Goal: Book appointment/travel/reservation

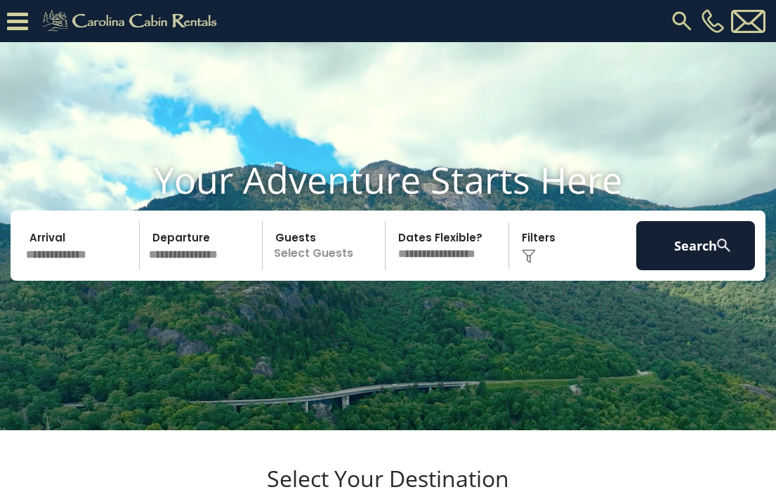
click at [683, 26] on img at bounding box center [681, 20] width 25 height 25
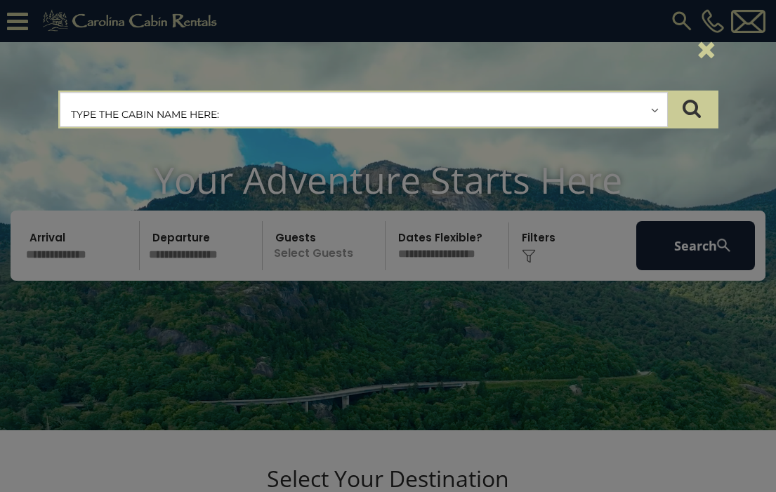
click at [456, 99] on input "text" at bounding box center [363, 110] width 607 height 35
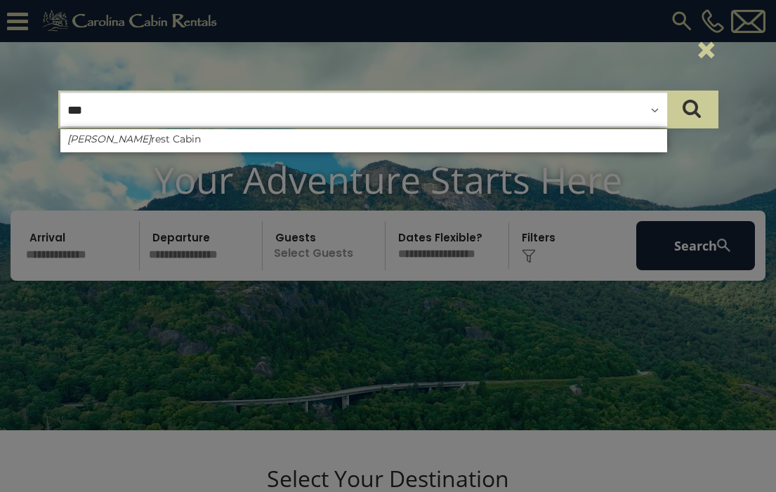
click at [411, 95] on input "***" at bounding box center [363, 110] width 607 height 35
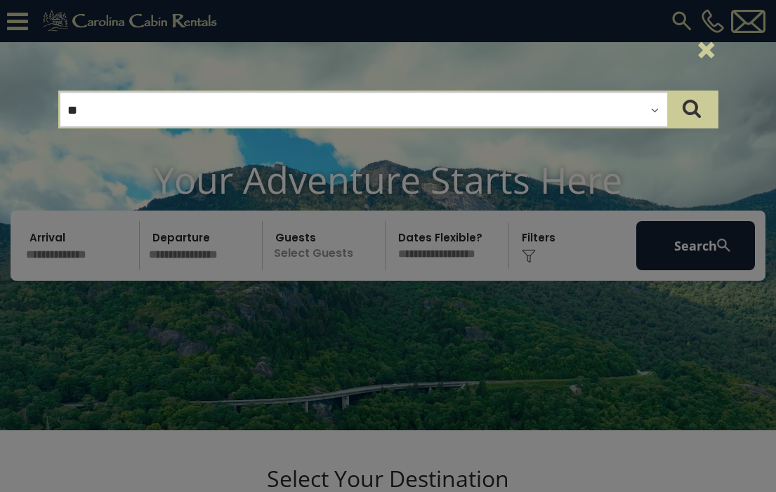
type input "***"
click at [708, 48] on button "×" at bounding box center [706, 49] width 24 height 39
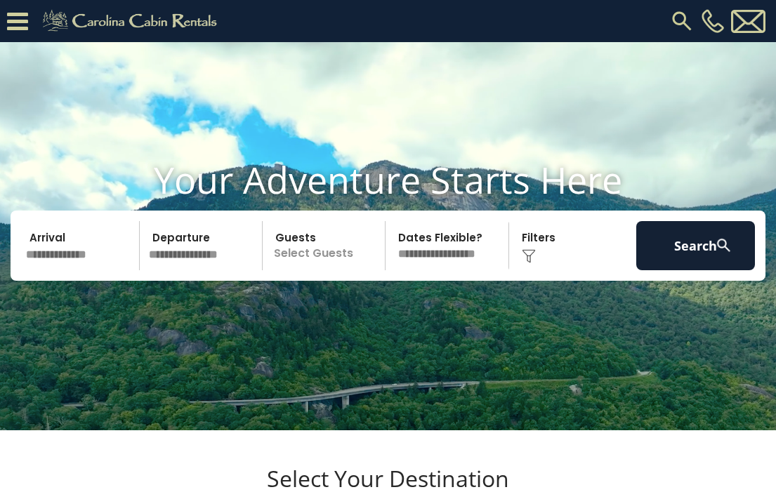
click at [680, 25] on img at bounding box center [681, 20] width 25 height 25
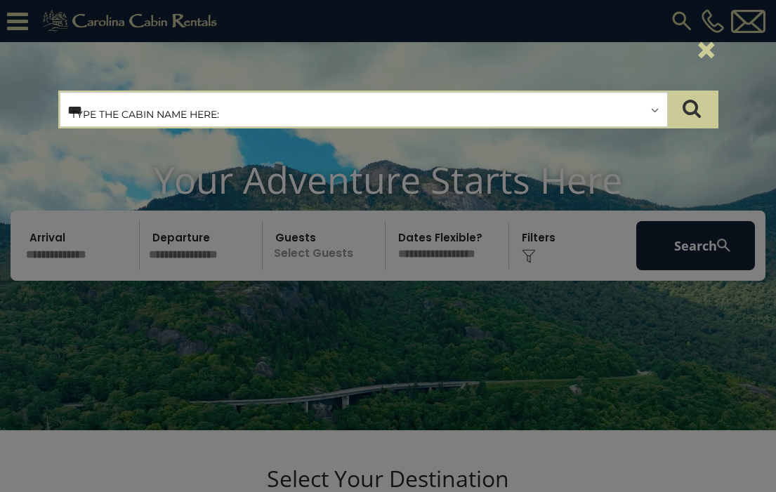
click at [340, 112] on input "***" at bounding box center [363, 110] width 607 height 35
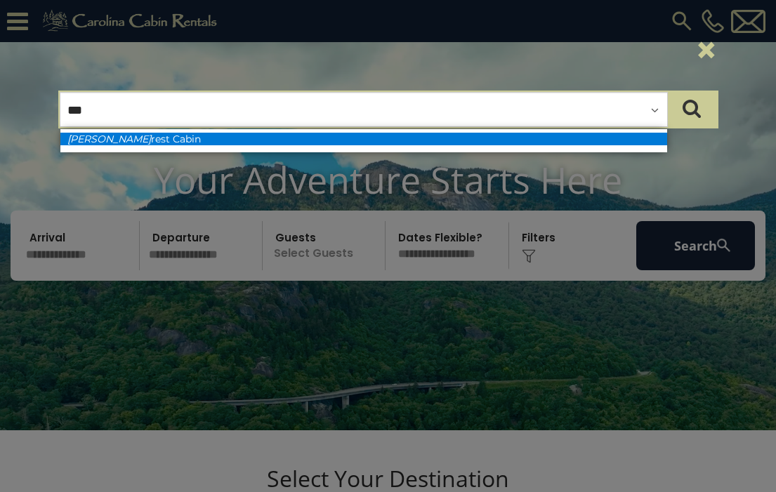
click at [277, 140] on li "Dee rest Cabin" at bounding box center [363, 139] width 607 height 13
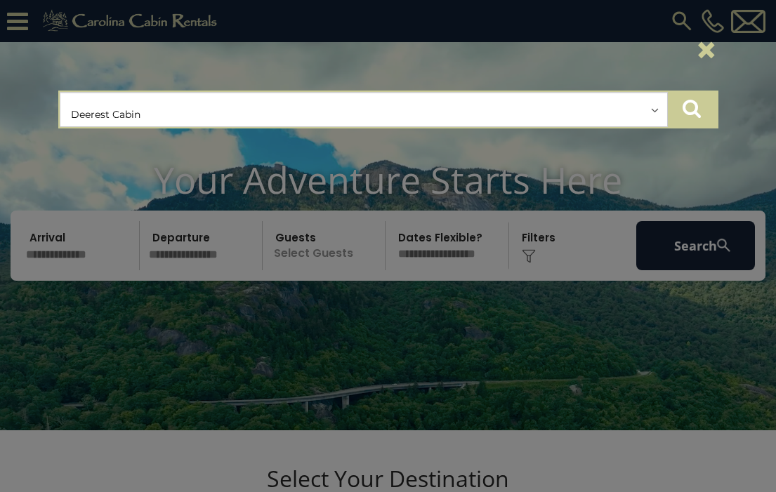
click at [683, 112] on icon "submit" at bounding box center [691, 108] width 18 height 20
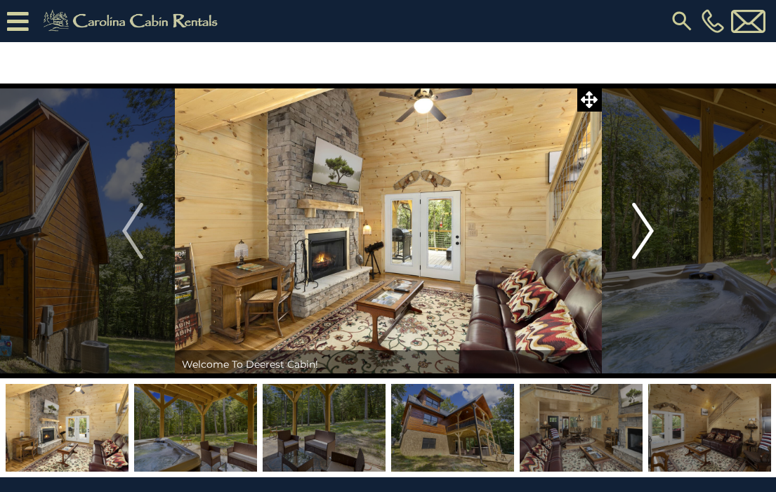
click at [638, 220] on img "Next" at bounding box center [643, 231] width 21 height 56
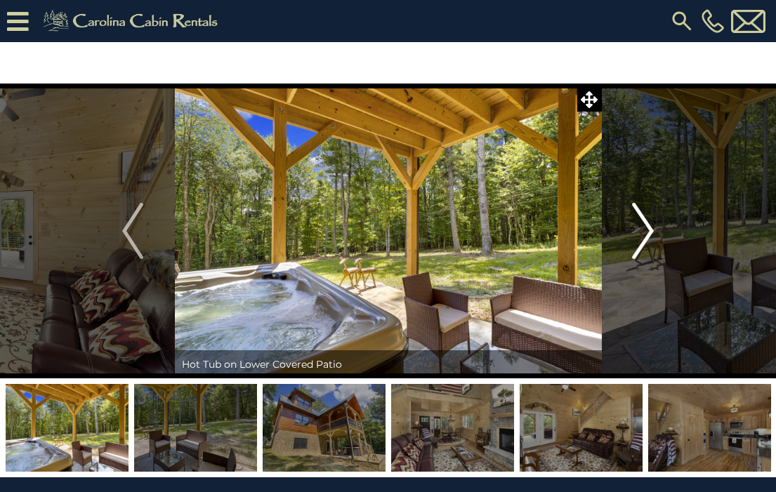
click at [638, 221] on img "Next" at bounding box center [643, 231] width 21 height 56
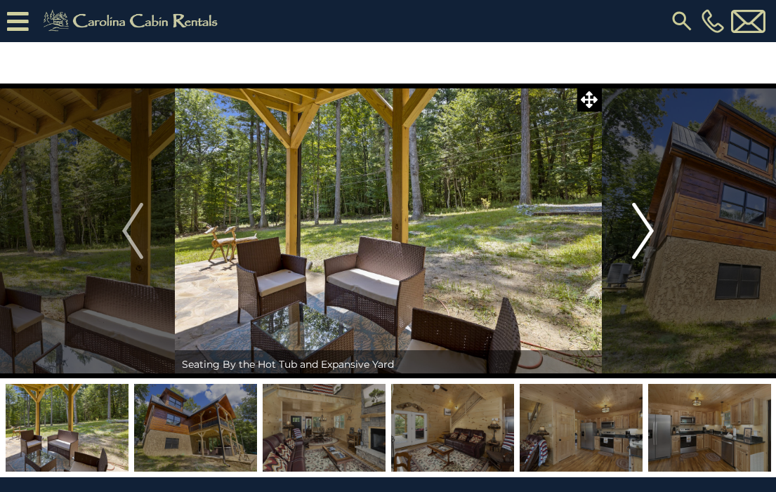
click at [638, 222] on img "Next" at bounding box center [643, 231] width 21 height 56
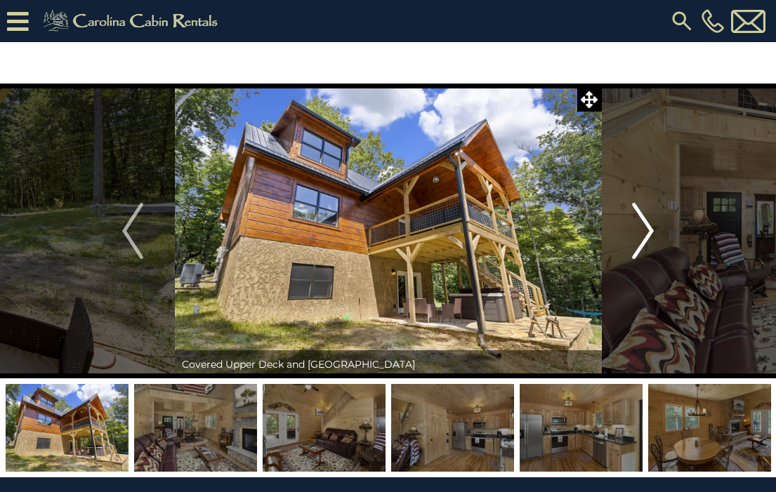
click at [638, 222] on img "Next" at bounding box center [643, 231] width 21 height 56
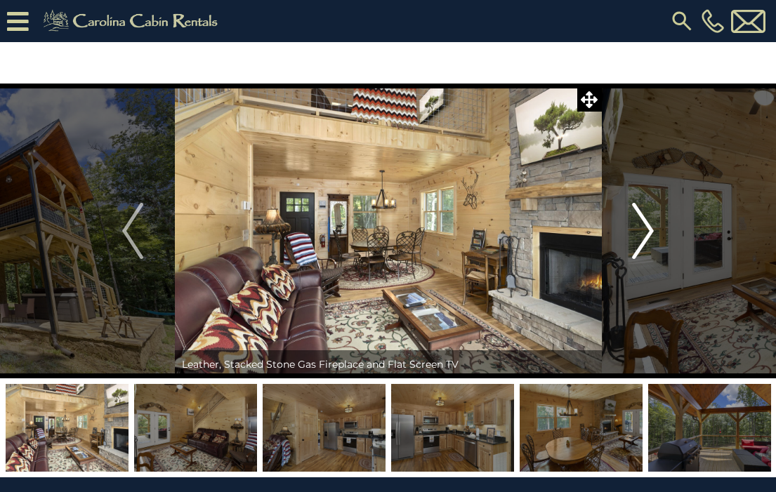
click at [638, 222] on img "Next" at bounding box center [643, 231] width 21 height 56
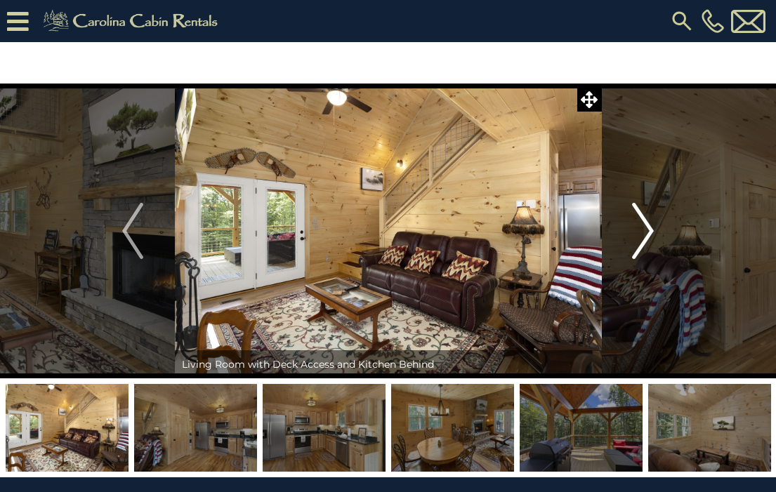
click at [638, 222] on img "Next" at bounding box center [643, 231] width 21 height 56
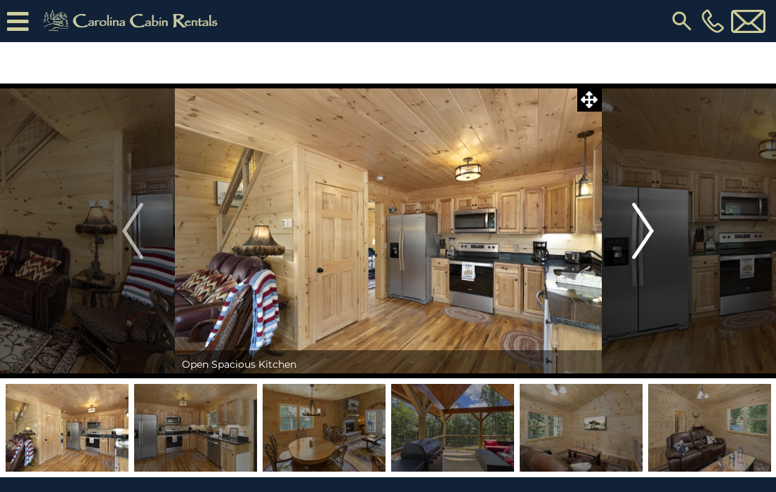
click at [638, 222] on img "Next" at bounding box center [643, 231] width 21 height 56
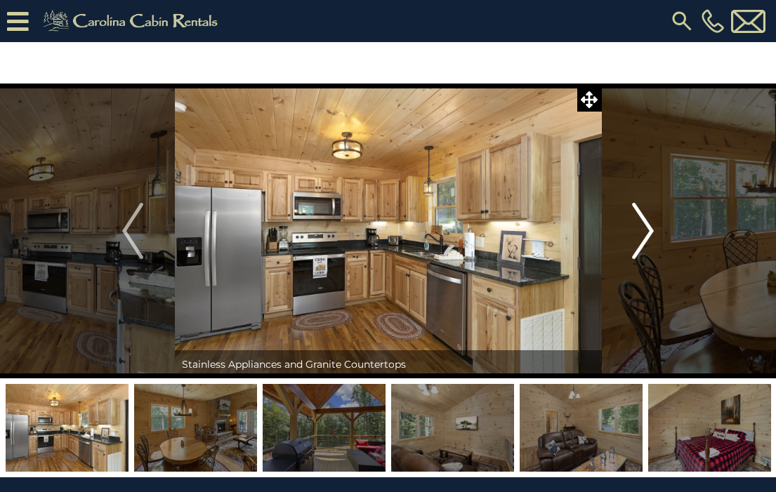
click at [638, 222] on img "Next" at bounding box center [643, 231] width 21 height 56
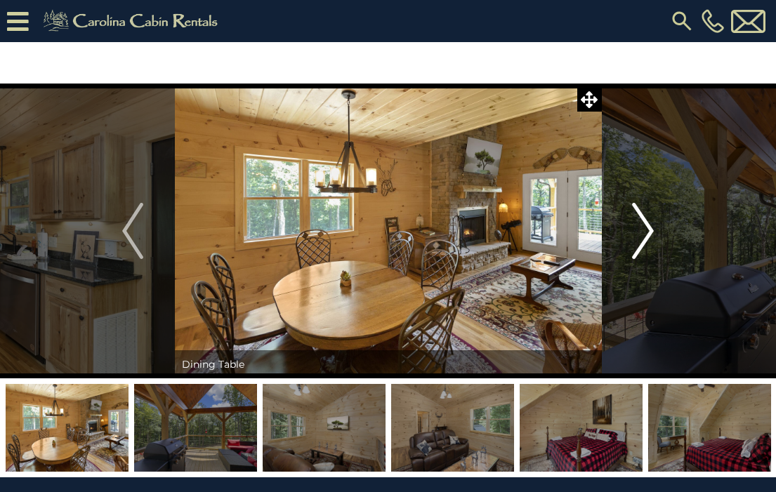
click at [638, 222] on img "Next" at bounding box center [643, 231] width 21 height 56
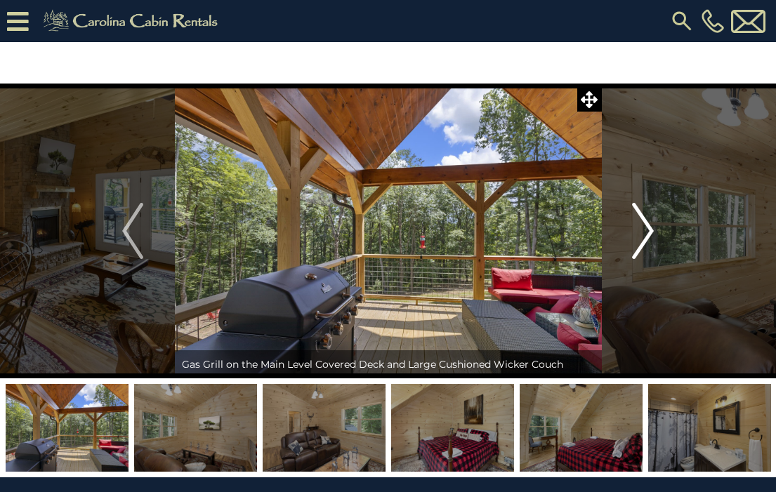
click at [638, 222] on img "Next" at bounding box center [643, 231] width 21 height 56
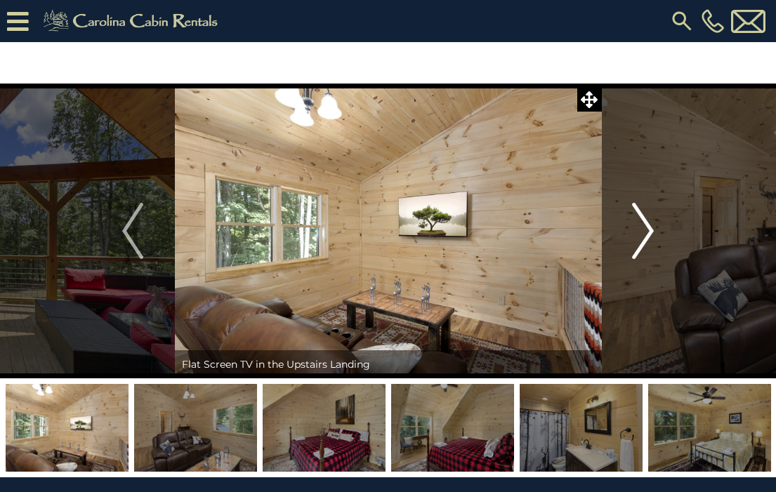
click at [638, 222] on img "Next" at bounding box center [643, 231] width 21 height 56
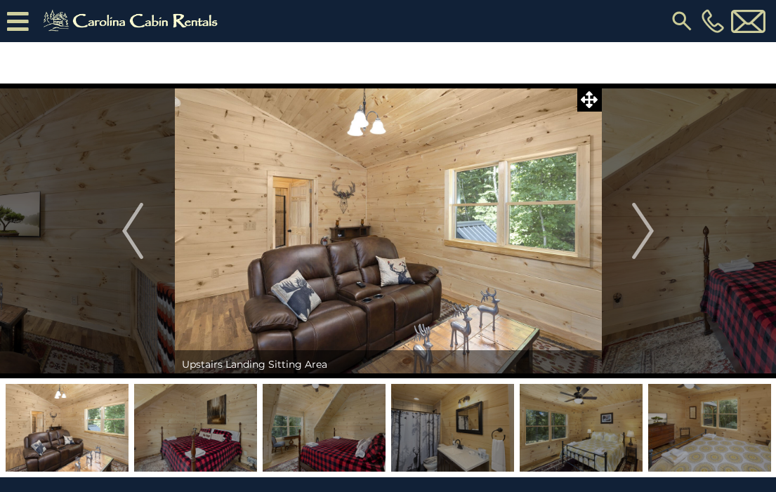
click at [154, 16] on img at bounding box center [133, 21] width 194 height 28
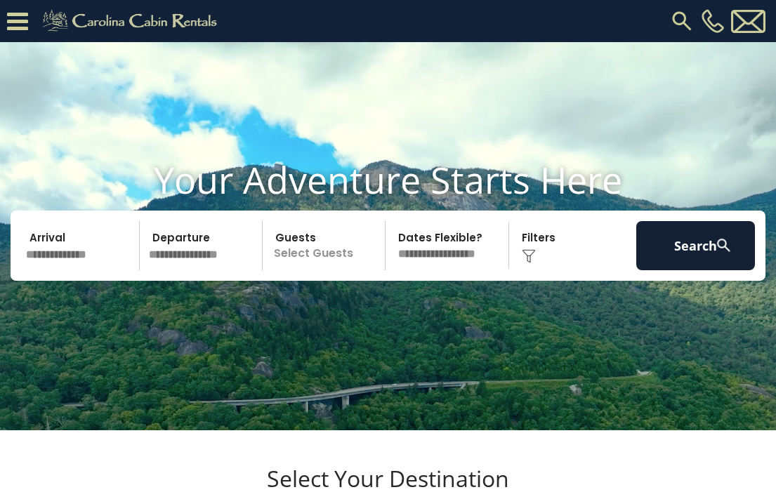
click at [670, 25] on img at bounding box center [681, 20] width 25 height 25
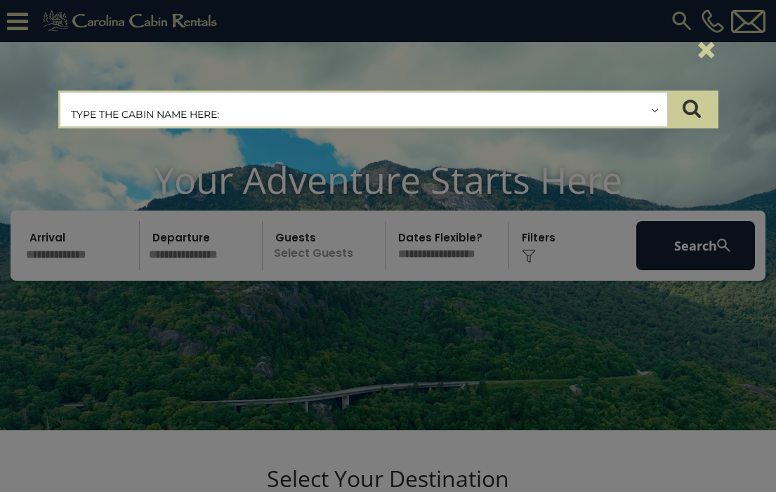
click at [476, 101] on input "text" at bounding box center [363, 110] width 607 height 35
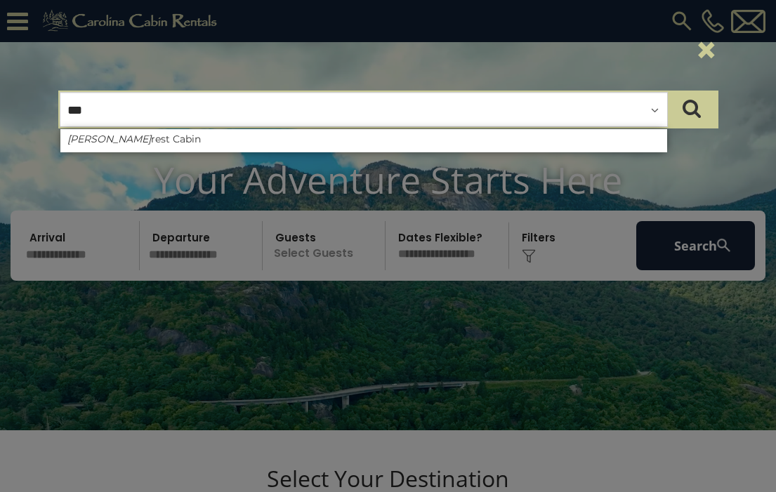
click at [711, 48] on button "×" at bounding box center [706, 49] width 24 height 39
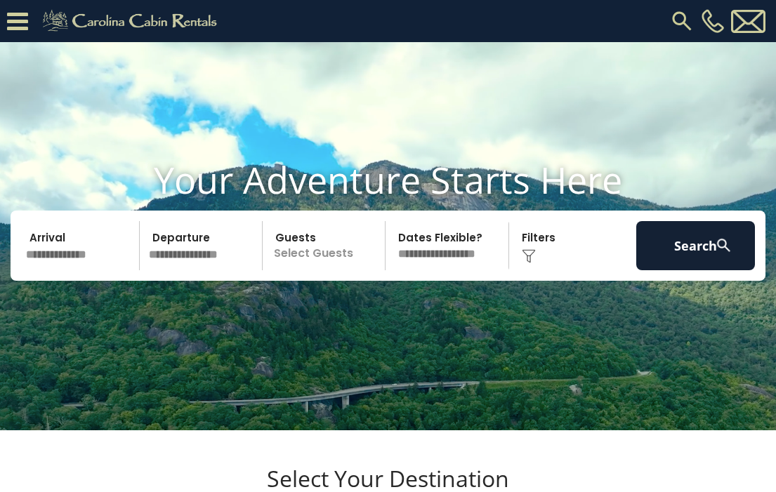
click at [668, 28] on div "[PHONE_NUMBER]" at bounding box center [500, 21] width 536 height 42
click at [683, 18] on img at bounding box center [681, 20] width 25 height 25
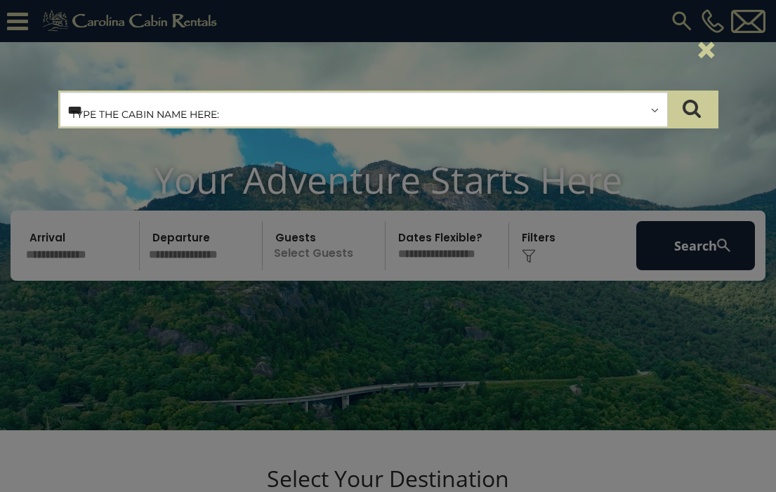
click at [336, 110] on input "***" at bounding box center [363, 110] width 607 height 35
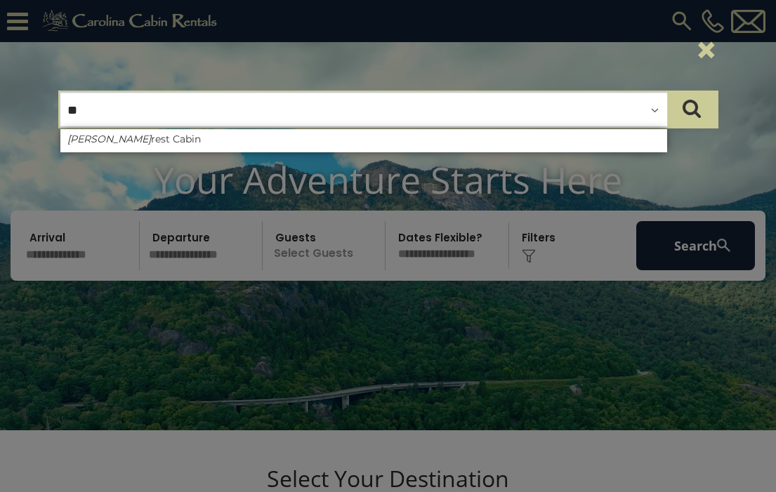
type input "*"
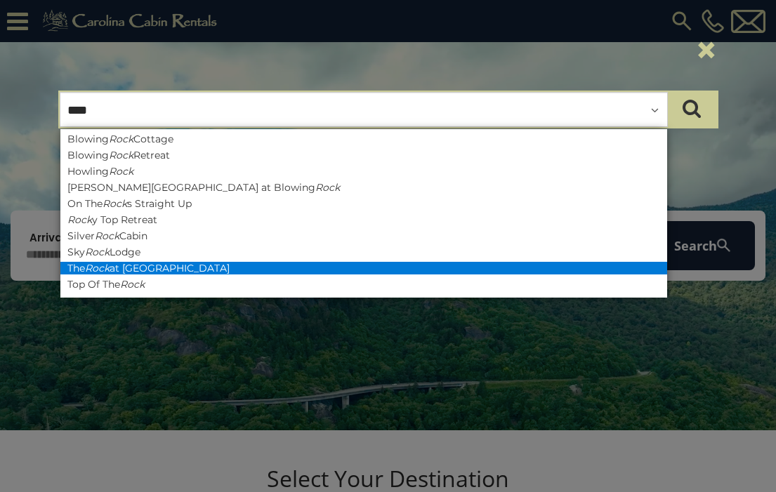
type input "****"
click at [197, 267] on li "The Rock at Eagles Nest" at bounding box center [363, 268] width 607 height 13
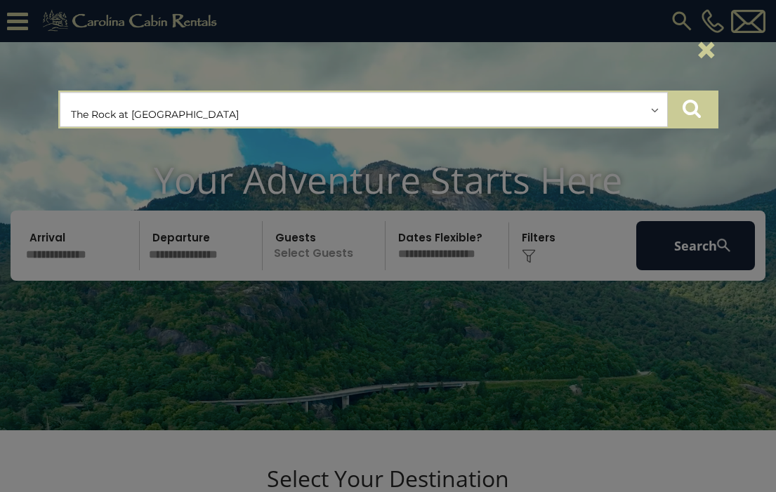
click at [701, 113] on button "submit" at bounding box center [691, 109] width 49 height 35
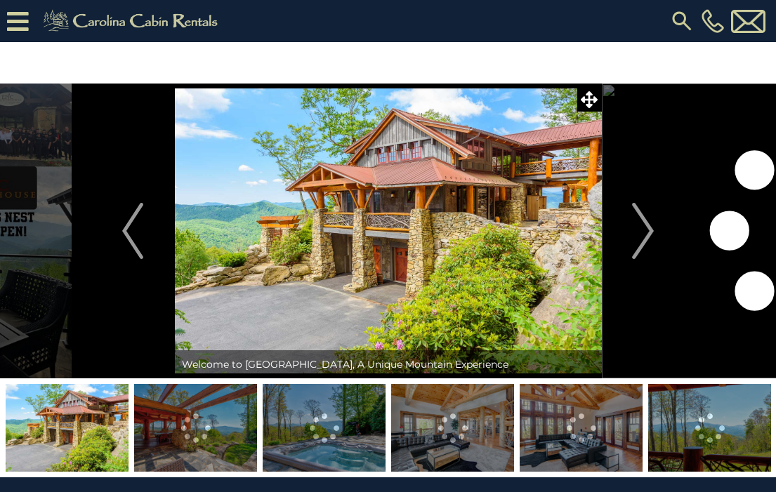
click at [442, 175] on img at bounding box center [388, 231] width 427 height 295
click at [647, 230] on img "Next" at bounding box center [643, 231] width 21 height 56
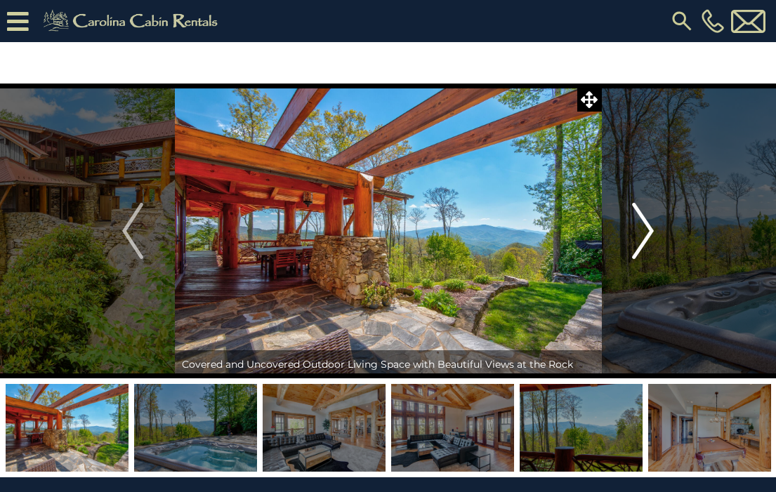
click at [647, 230] on img "Next" at bounding box center [643, 231] width 21 height 56
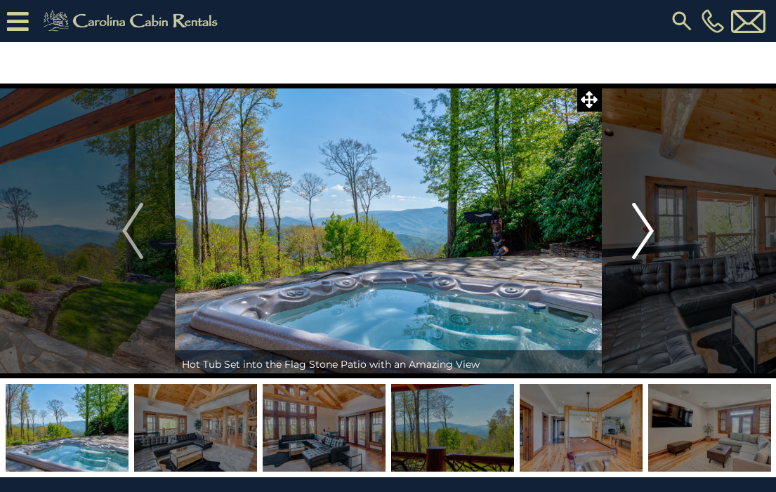
click at [647, 230] on img "Next" at bounding box center [643, 231] width 21 height 56
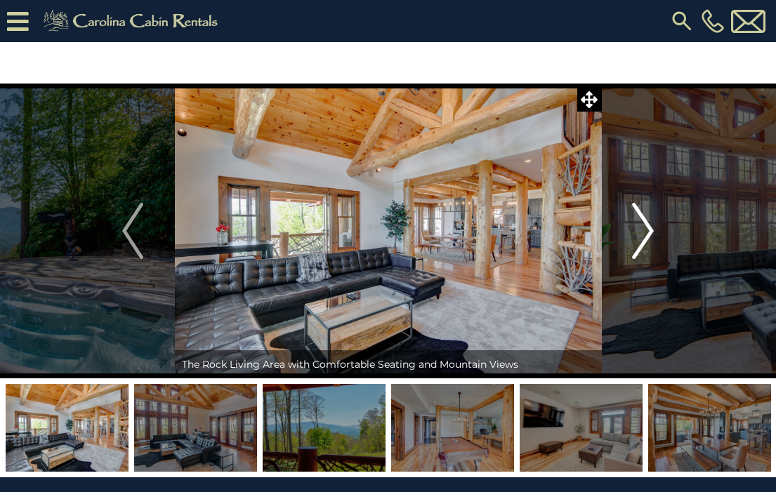
click at [647, 230] on img "Next" at bounding box center [643, 231] width 21 height 56
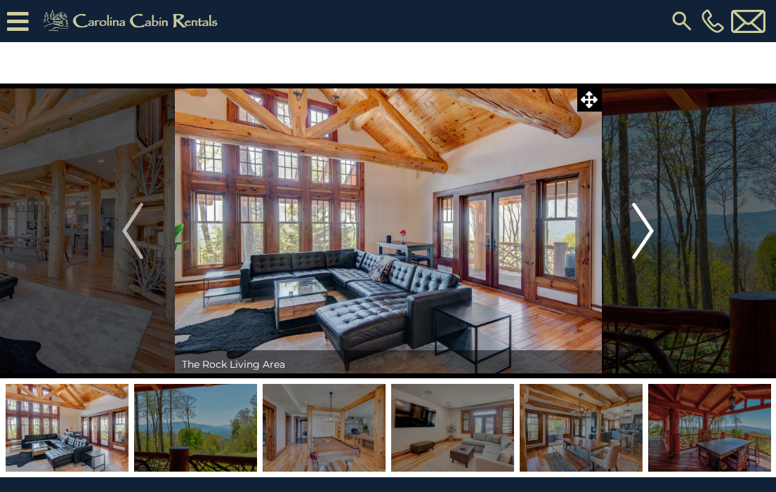
click at [647, 230] on img "Next" at bounding box center [643, 231] width 21 height 56
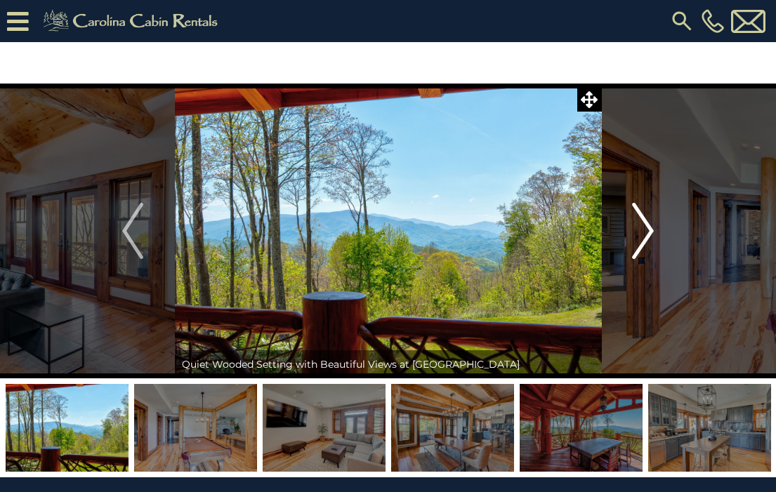
click at [647, 230] on img "Next" at bounding box center [643, 231] width 21 height 56
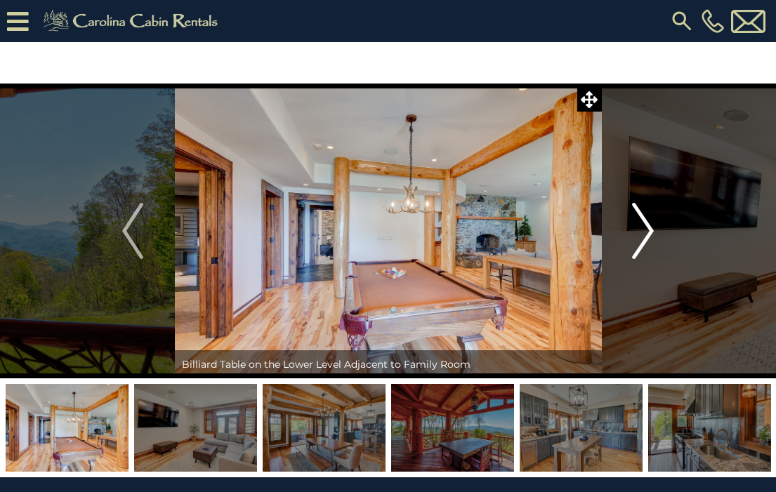
click at [647, 230] on img "Next" at bounding box center [643, 231] width 21 height 56
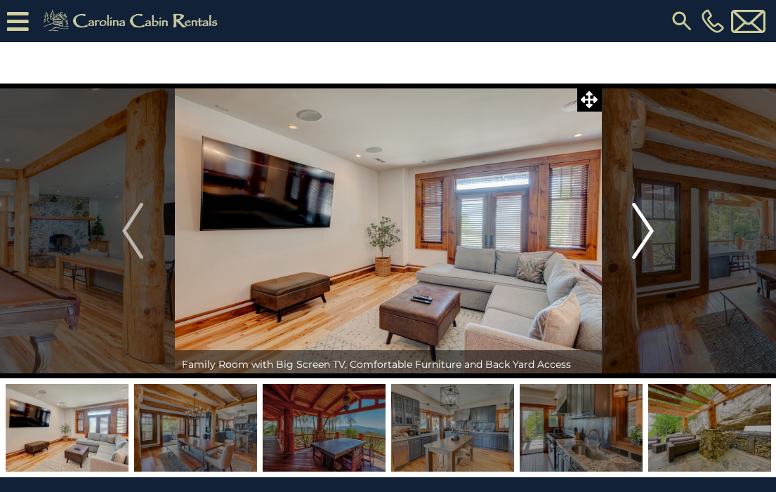
click at [647, 230] on img "Next" at bounding box center [643, 231] width 21 height 56
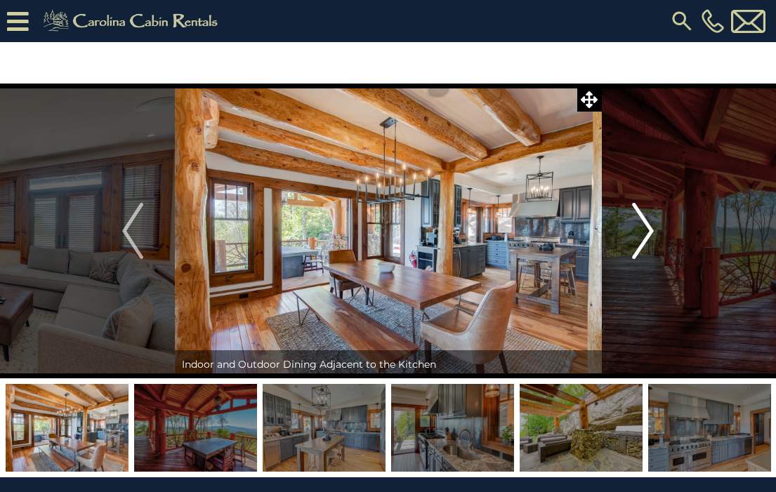
click at [647, 230] on img "Next" at bounding box center [643, 231] width 21 height 56
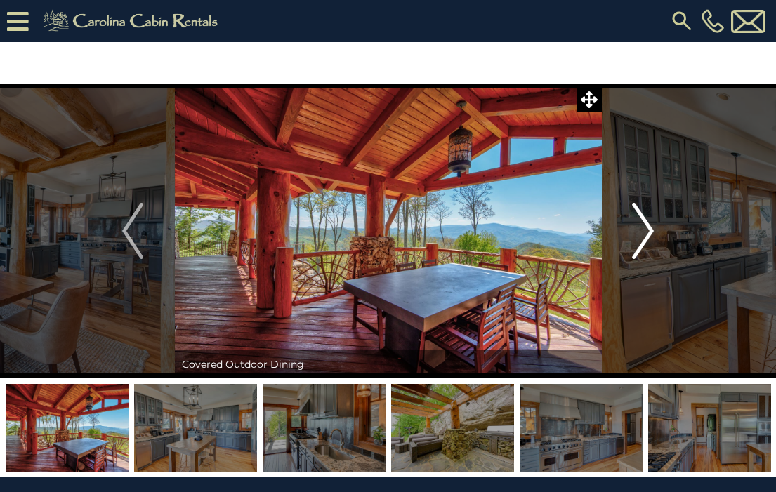
click at [647, 230] on img "Next" at bounding box center [643, 231] width 21 height 56
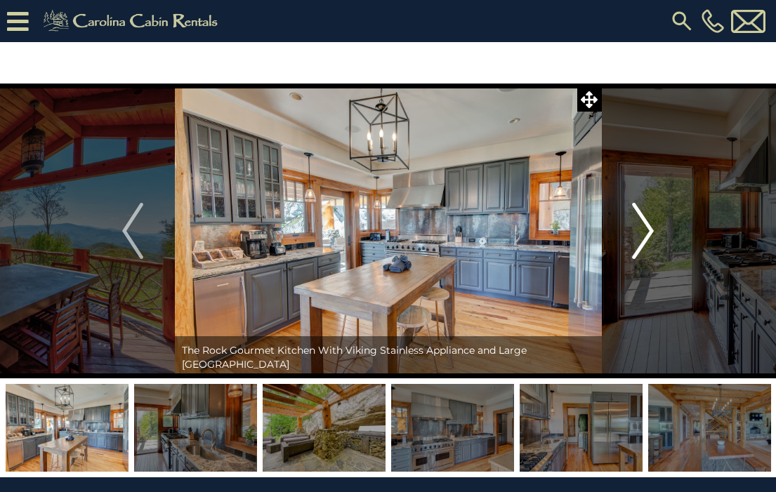
click at [647, 230] on img "Next" at bounding box center [643, 231] width 21 height 56
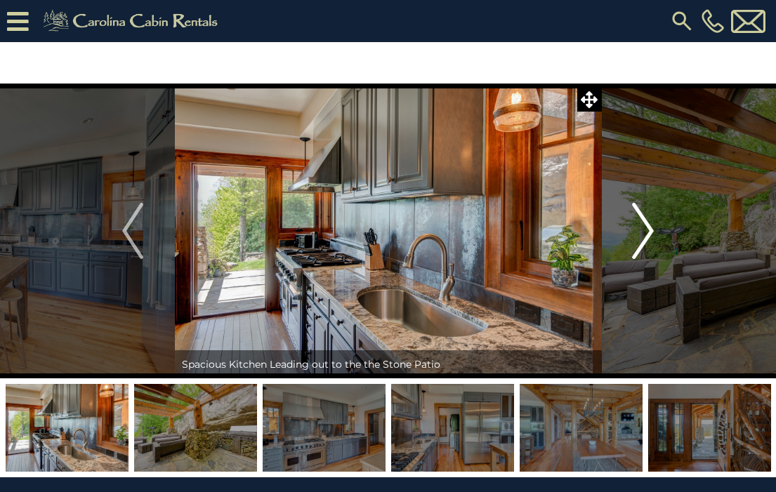
click at [647, 230] on img "Next" at bounding box center [643, 231] width 21 height 56
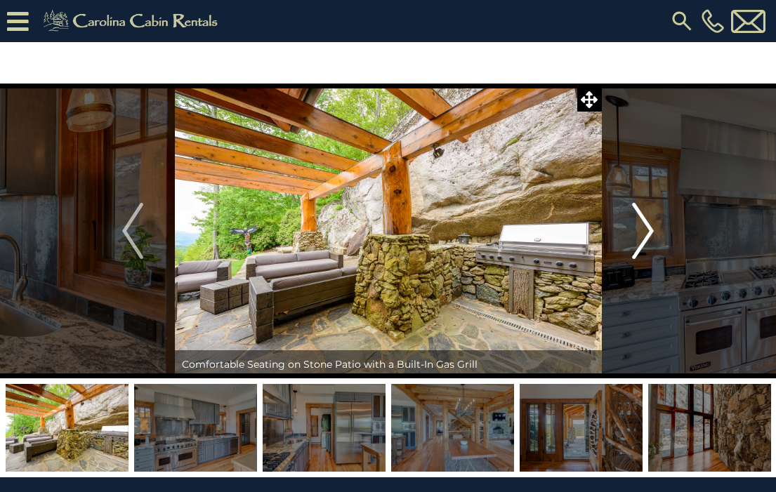
click at [647, 230] on img "Next" at bounding box center [643, 231] width 21 height 56
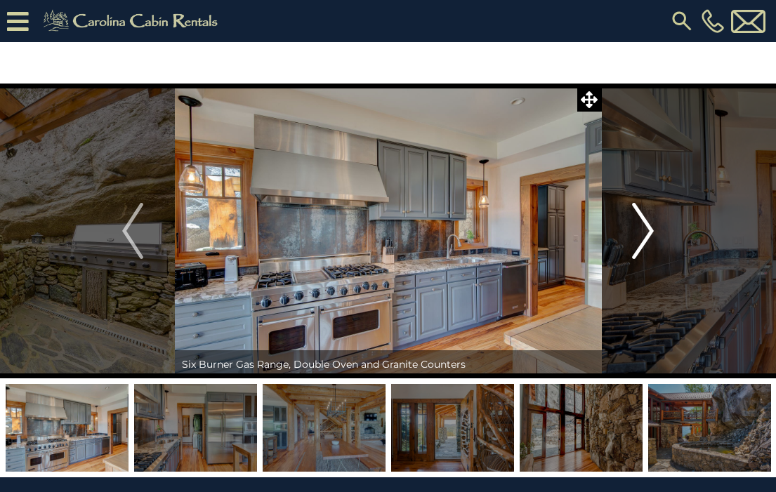
click at [647, 230] on img "Next" at bounding box center [643, 231] width 21 height 56
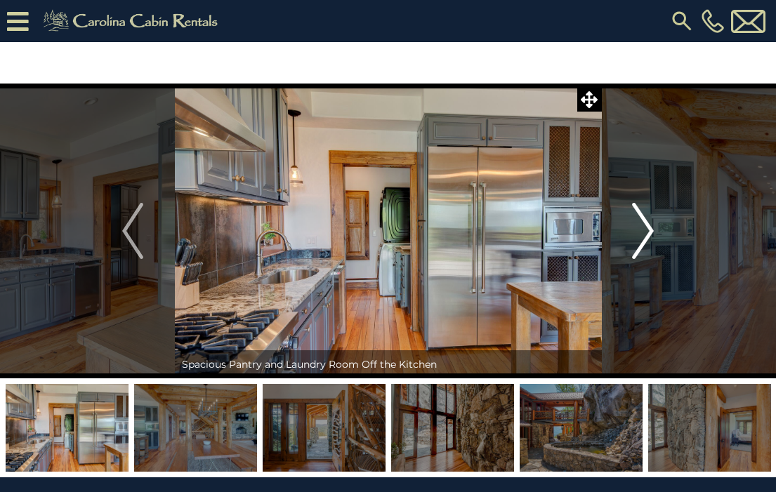
click at [647, 230] on img "Next" at bounding box center [643, 231] width 21 height 56
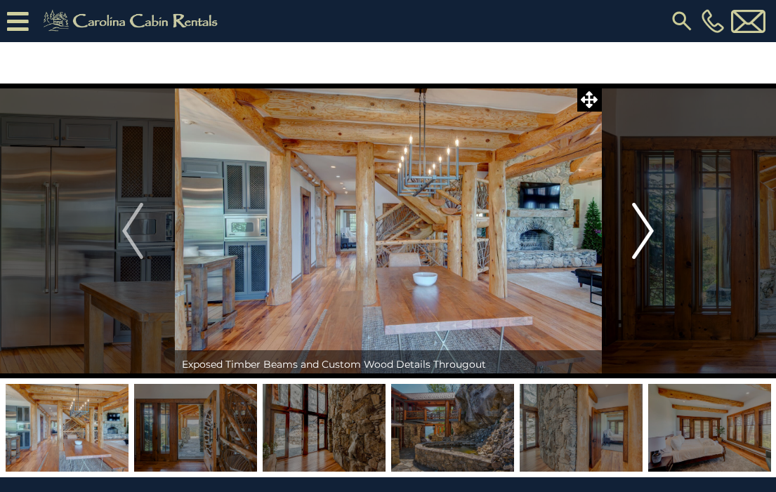
click at [647, 230] on img "Next" at bounding box center [643, 231] width 21 height 56
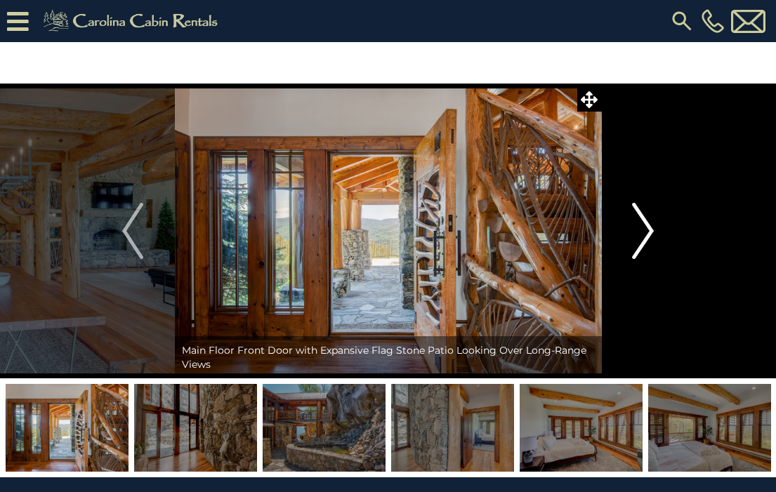
click at [647, 230] on img "Next" at bounding box center [643, 231] width 21 height 56
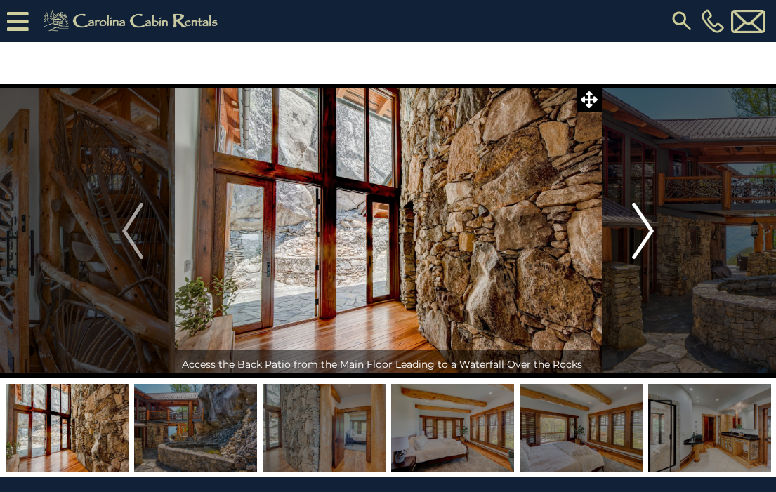
click at [647, 230] on img "Next" at bounding box center [643, 231] width 21 height 56
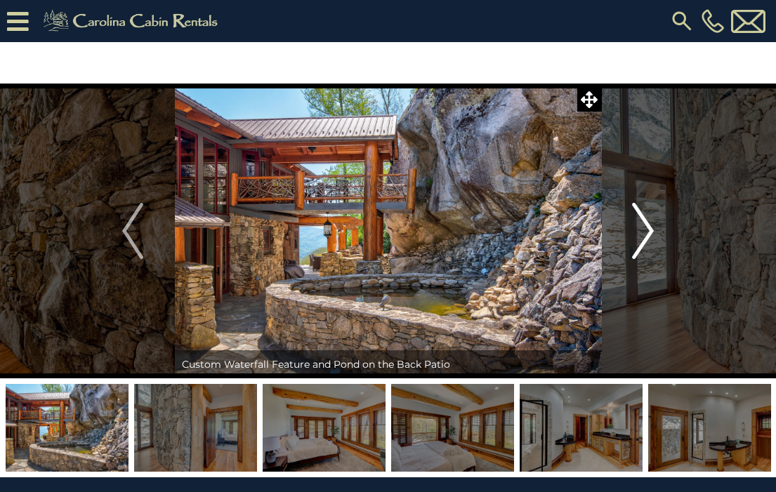
click at [647, 230] on img "Next" at bounding box center [643, 231] width 21 height 56
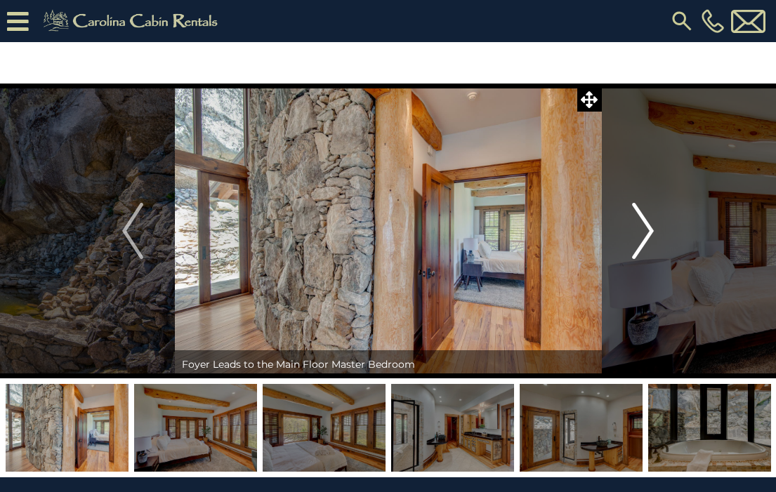
click at [647, 230] on img "Next" at bounding box center [643, 231] width 21 height 56
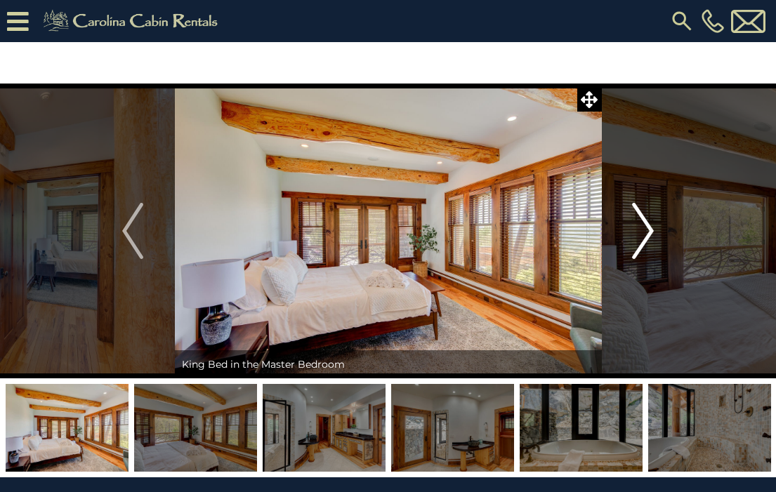
click at [647, 230] on img "Next" at bounding box center [643, 231] width 21 height 56
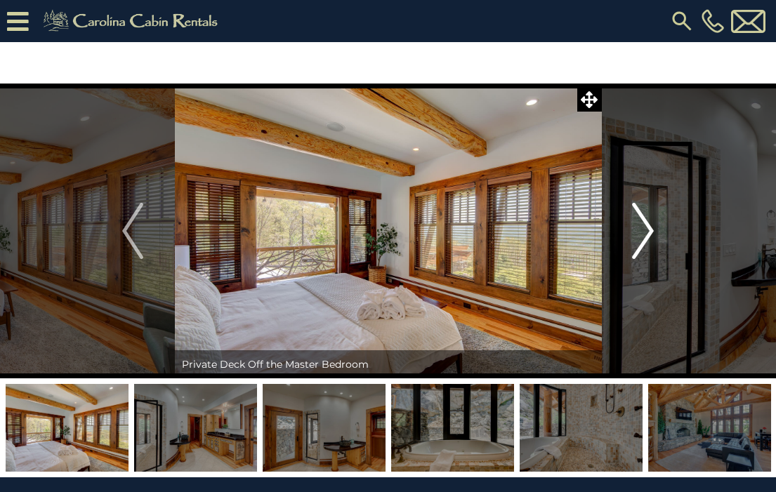
click at [647, 230] on img "Next" at bounding box center [643, 231] width 21 height 56
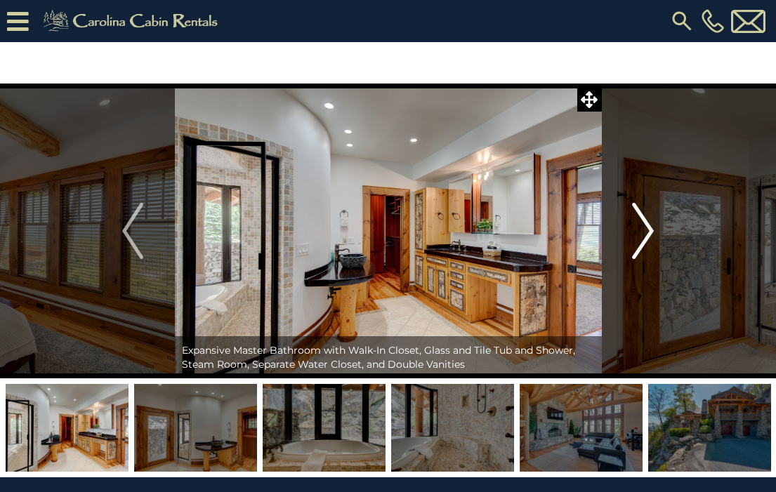
click at [647, 230] on img "Next" at bounding box center [643, 231] width 21 height 56
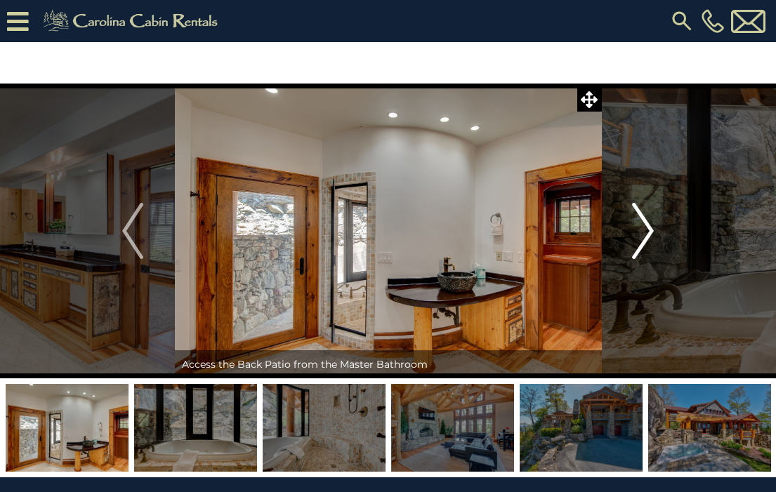
click at [647, 230] on img "Next" at bounding box center [643, 231] width 21 height 56
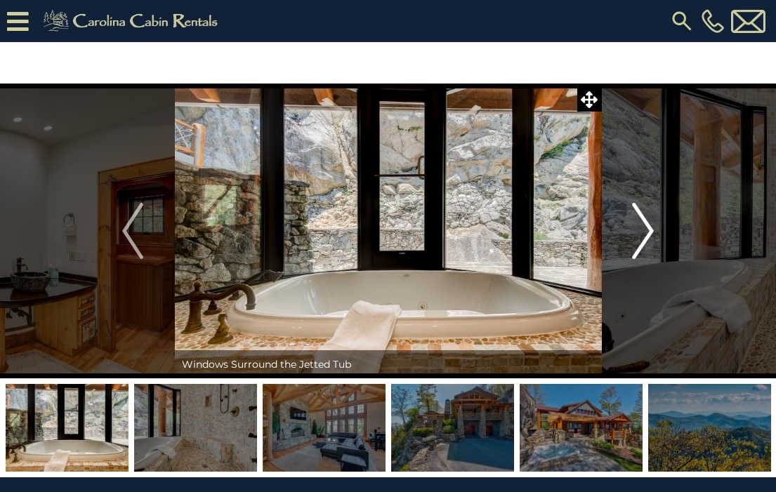
click at [647, 230] on img "Next" at bounding box center [643, 231] width 21 height 56
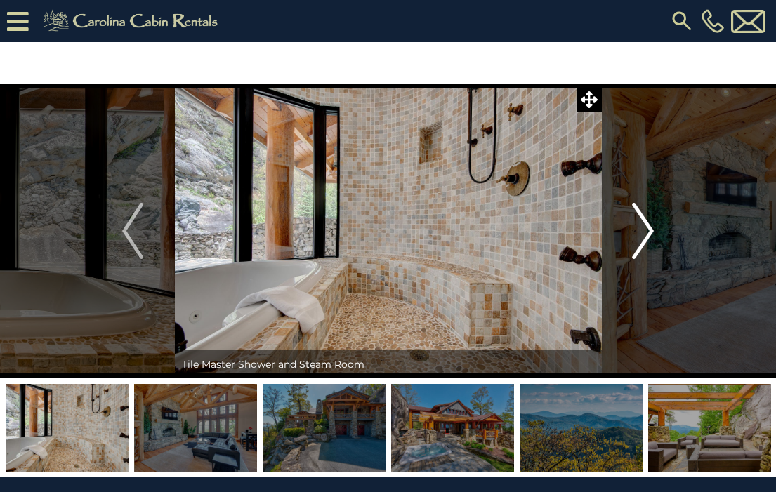
click at [647, 230] on img "Next" at bounding box center [643, 231] width 21 height 56
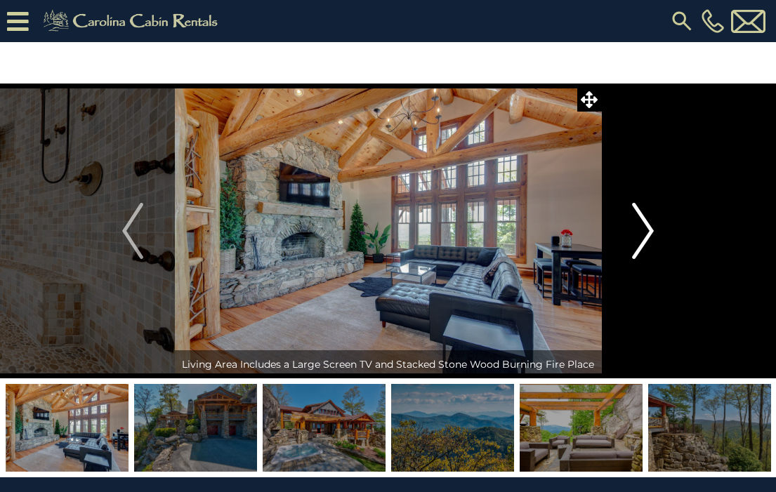
click at [648, 231] on img "Next" at bounding box center [643, 231] width 21 height 56
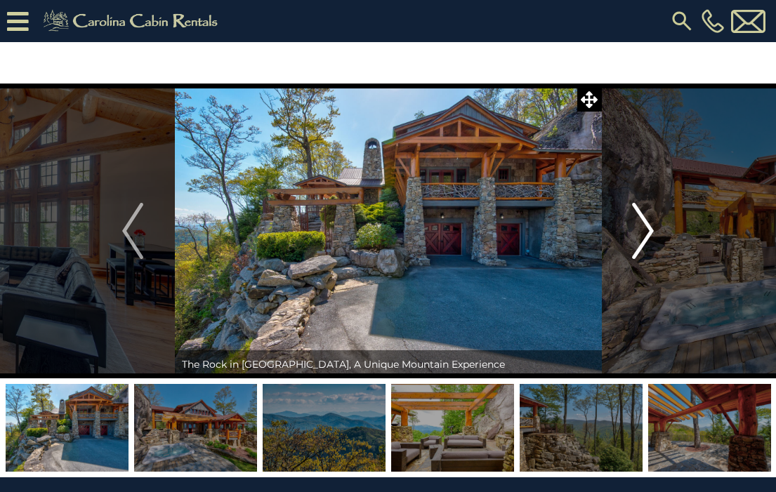
click at [648, 232] on img "Next" at bounding box center [643, 231] width 21 height 56
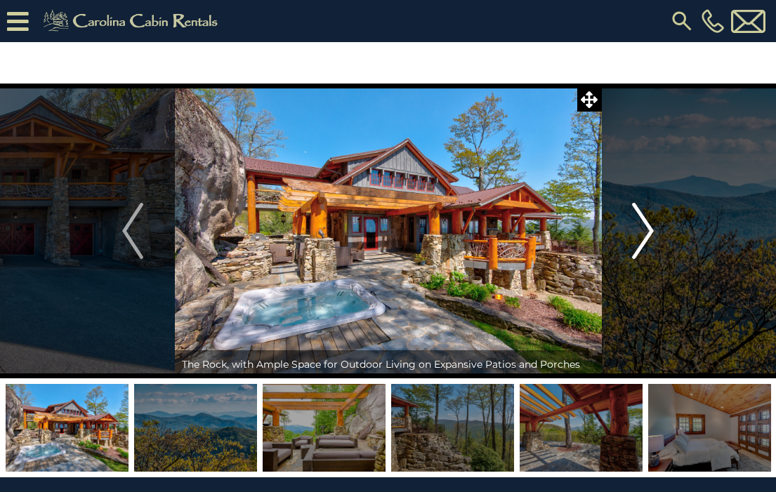
click at [648, 232] on img "Next" at bounding box center [643, 231] width 21 height 56
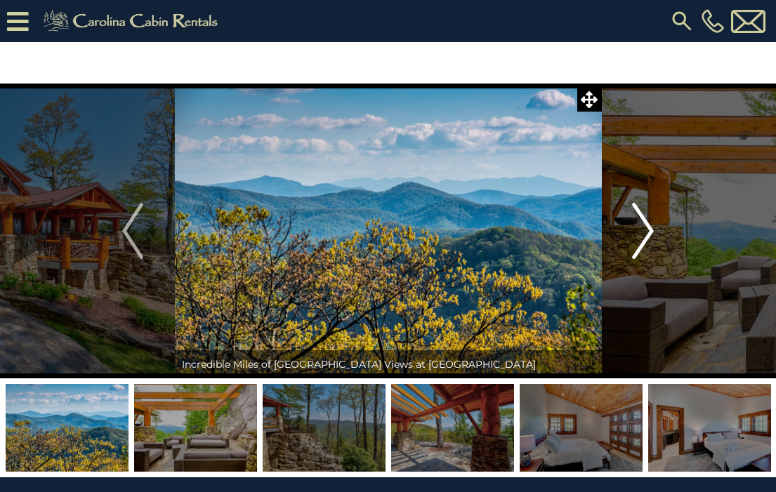
click at [648, 232] on img "Next" at bounding box center [643, 231] width 21 height 56
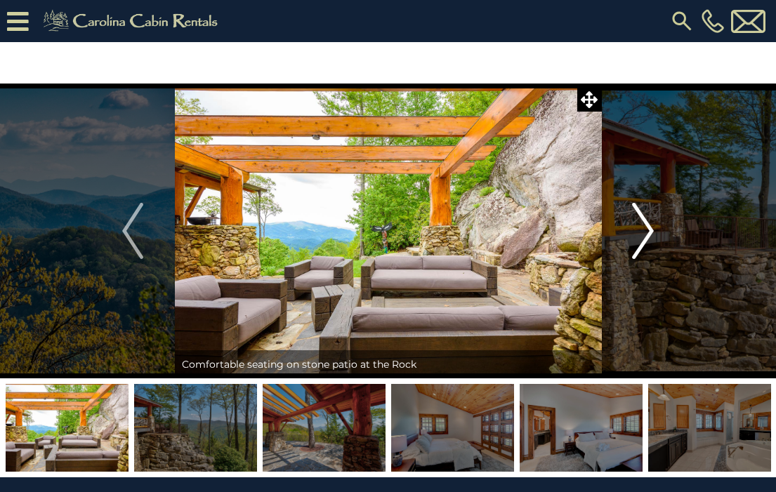
click at [648, 232] on img "Next" at bounding box center [643, 231] width 21 height 56
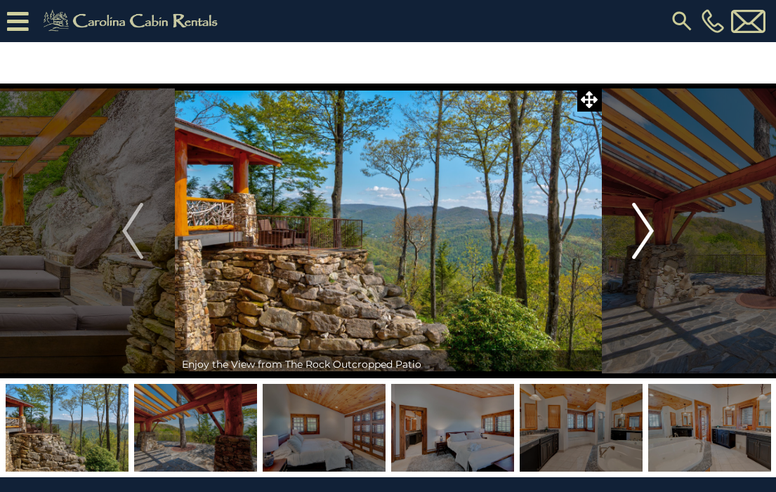
click at [648, 232] on img "Next" at bounding box center [643, 231] width 21 height 56
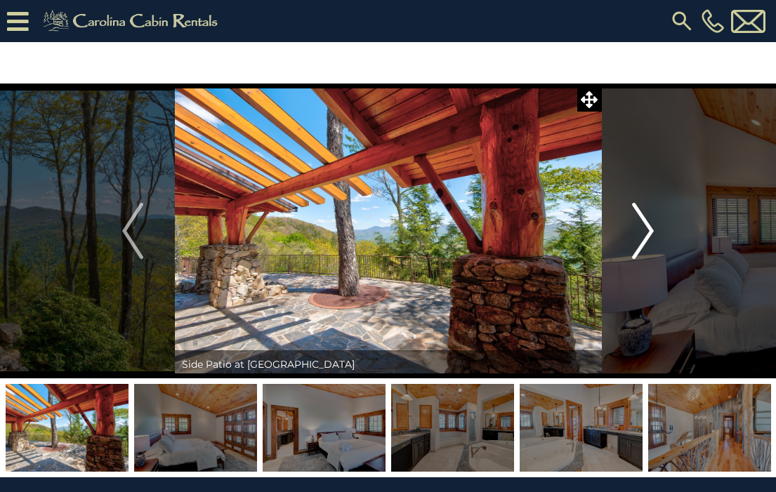
click at [648, 232] on img "Next" at bounding box center [643, 231] width 21 height 56
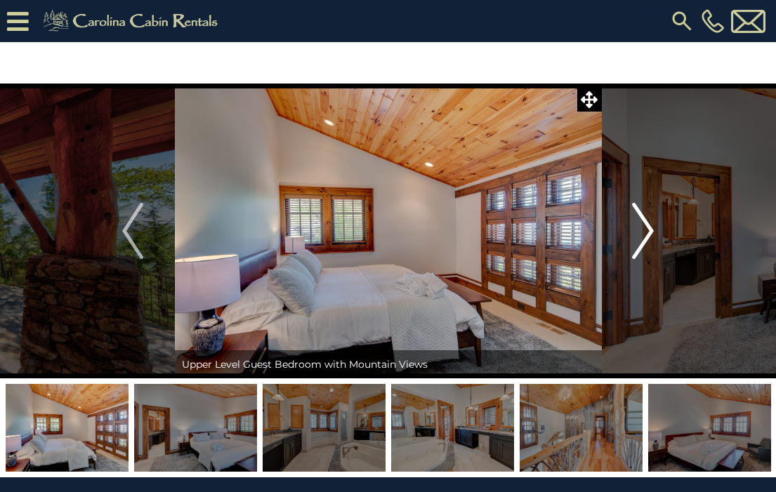
click at [648, 232] on img "Next" at bounding box center [643, 231] width 21 height 56
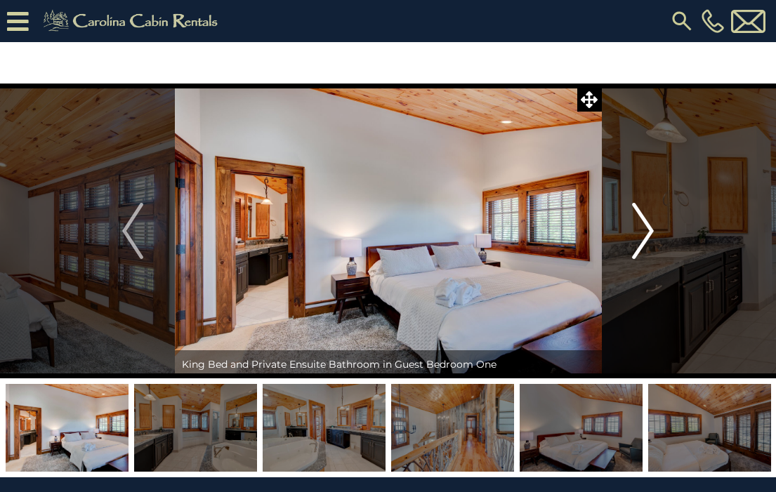
click at [648, 232] on img "Next" at bounding box center [643, 231] width 21 height 56
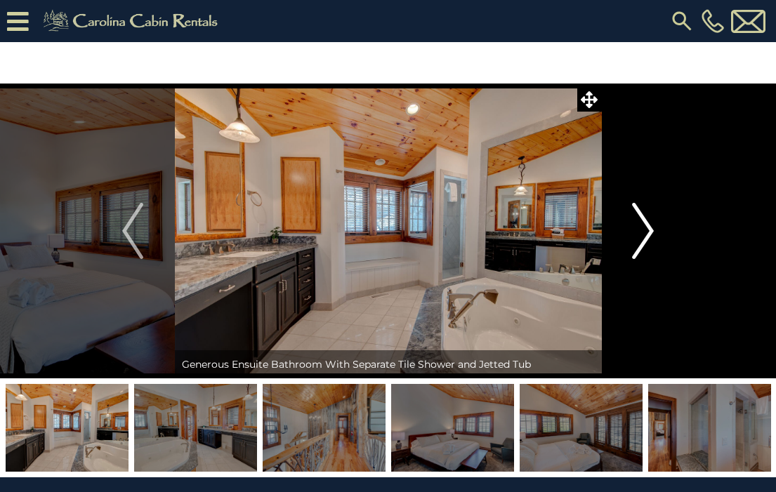
click at [648, 232] on img "Next" at bounding box center [643, 231] width 21 height 56
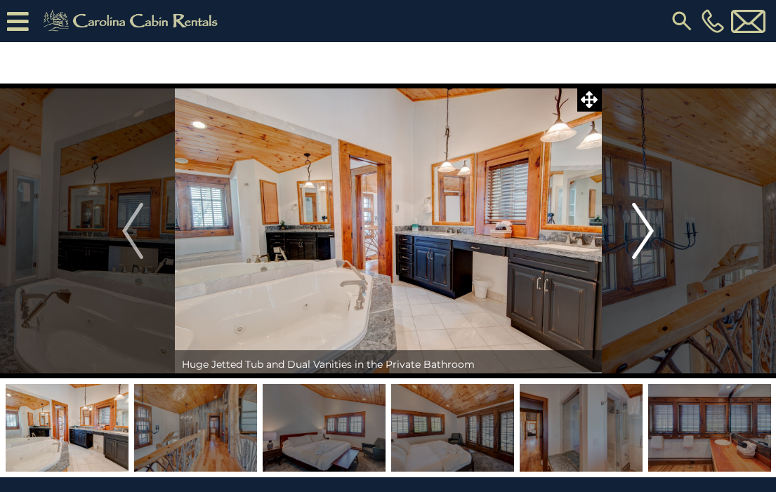
click at [648, 232] on img "Next" at bounding box center [643, 231] width 21 height 56
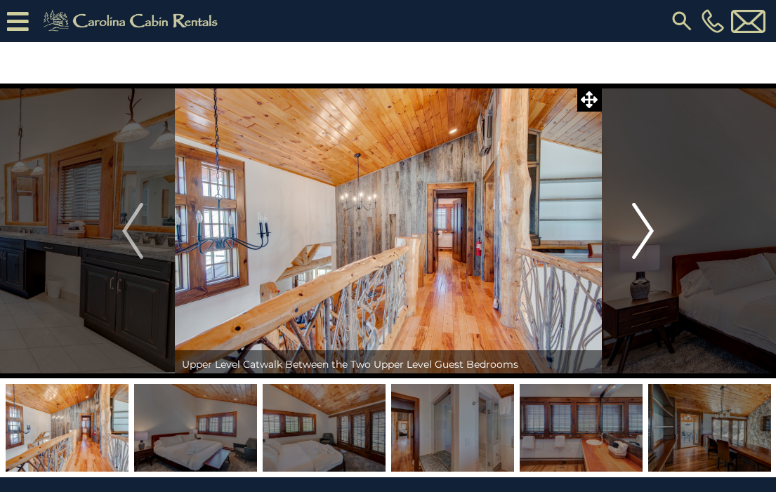
click at [648, 232] on img "Next" at bounding box center [643, 231] width 21 height 56
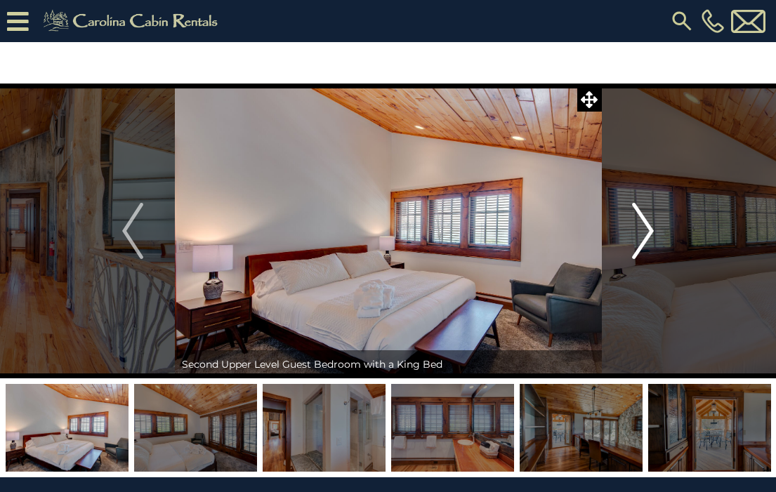
click at [648, 233] on img "Next" at bounding box center [643, 231] width 21 height 56
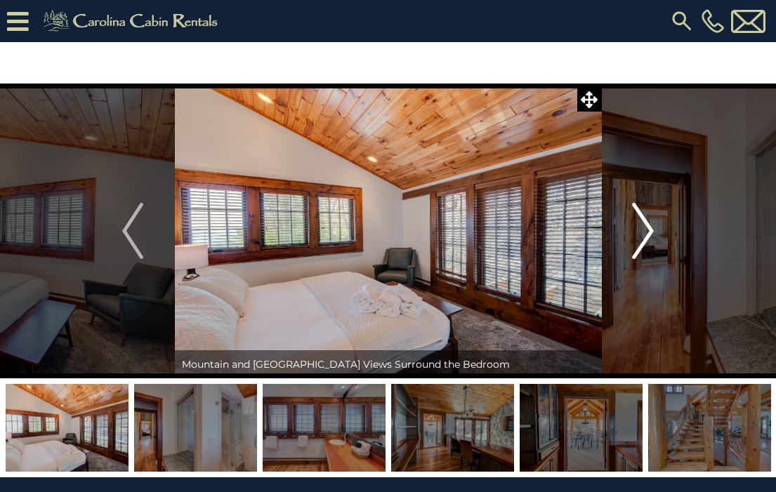
click at [648, 233] on img "Next" at bounding box center [643, 231] width 21 height 56
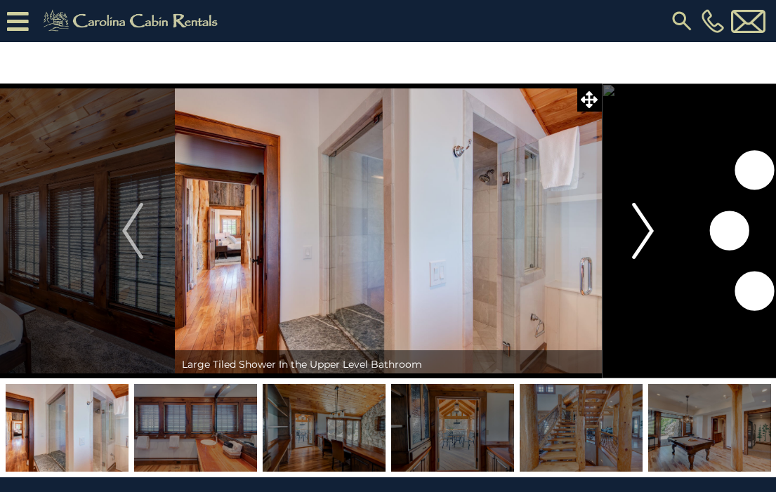
click at [648, 233] on img "Next" at bounding box center [643, 231] width 21 height 56
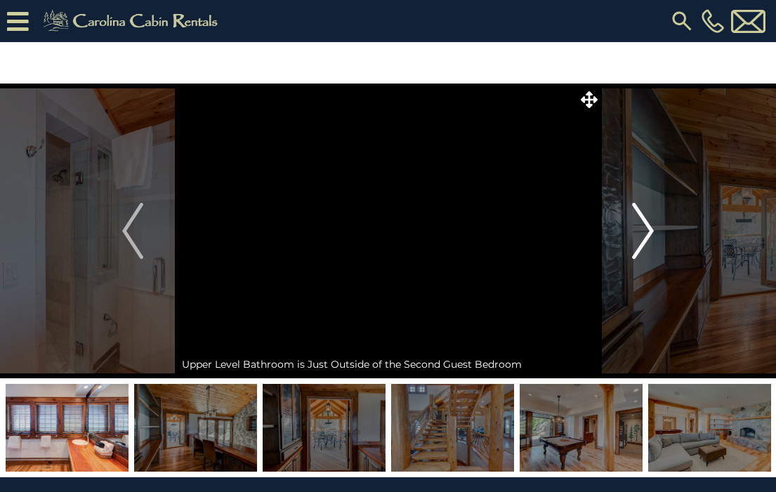
click at [648, 234] on img "Next" at bounding box center [643, 231] width 21 height 56
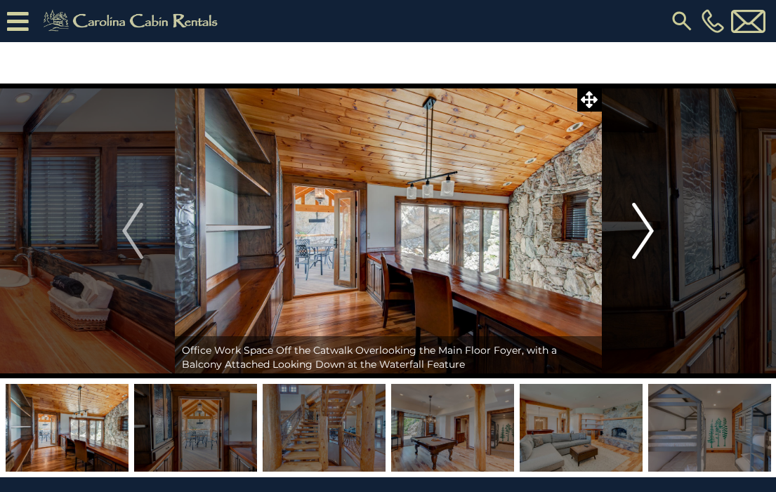
click at [648, 234] on img "Next" at bounding box center [643, 231] width 21 height 56
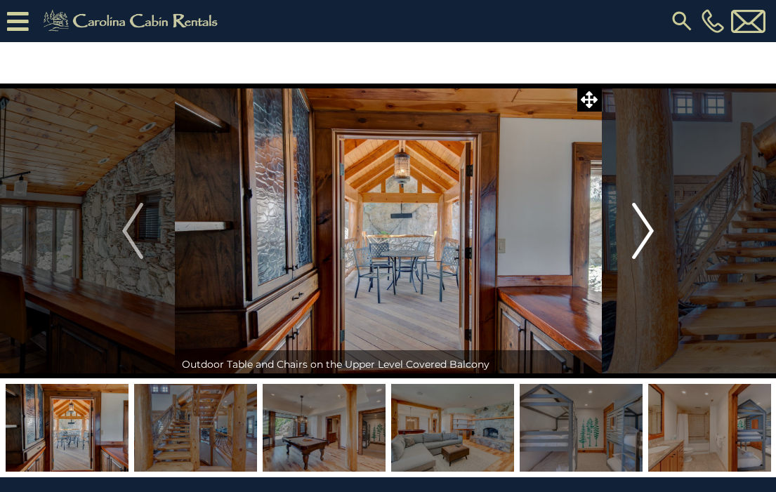
click at [648, 234] on img "Next" at bounding box center [643, 231] width 21 height 56
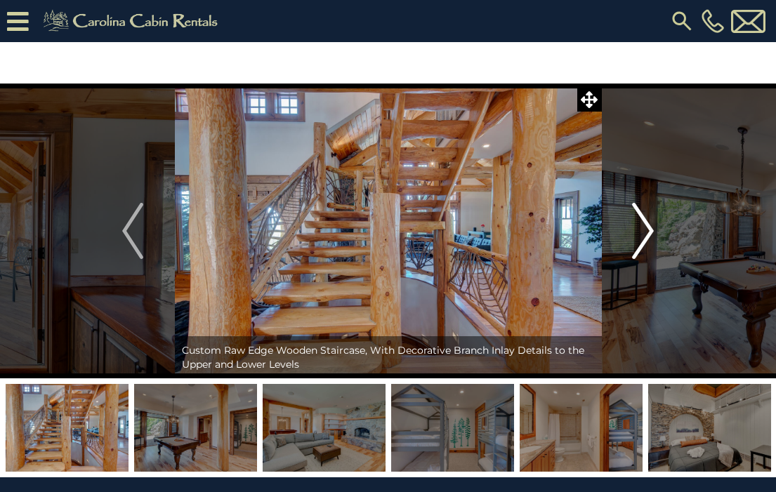
click at [648, 234] on img "Next" at bounding box center [643, 231] width 21 height 56
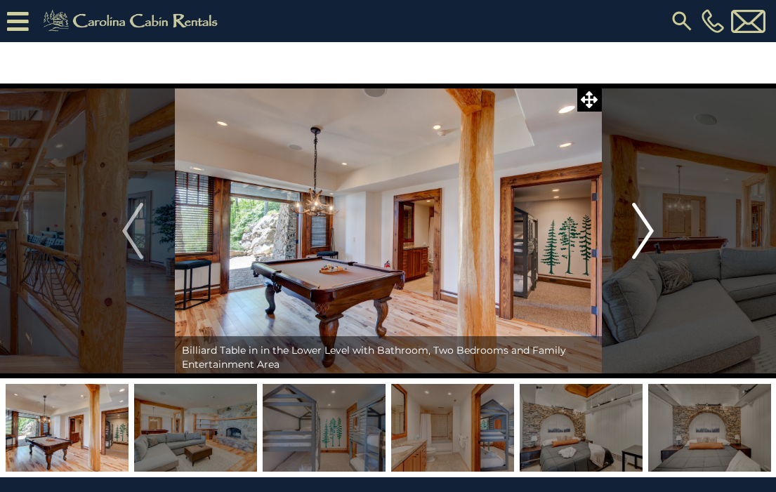
click at [648, 234] on img "Next" at bounding box center [643, 231] width 21 height 56
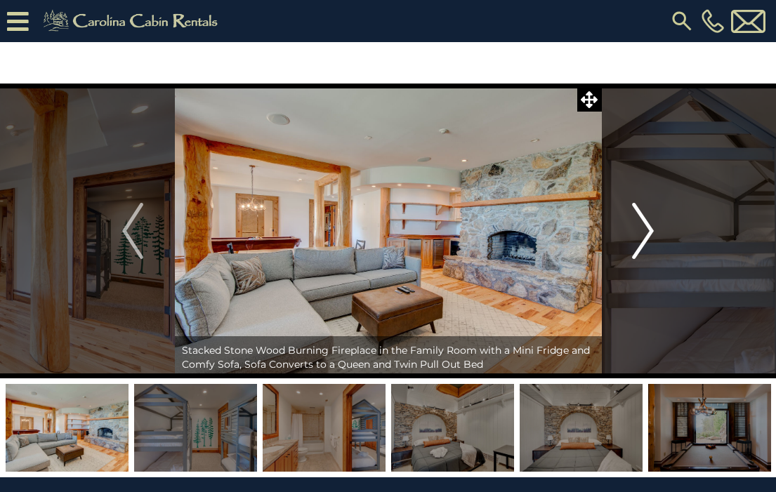
click at [648, 234] on img "Next" at bounding box center [643, 231] width 21 height 56
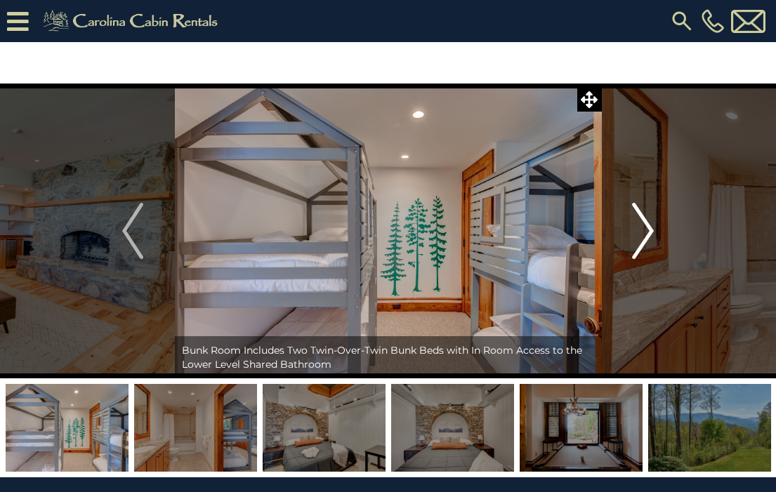
click at [648, 234] on img "Next" at bounding box center [643, 231] width 21 height 56
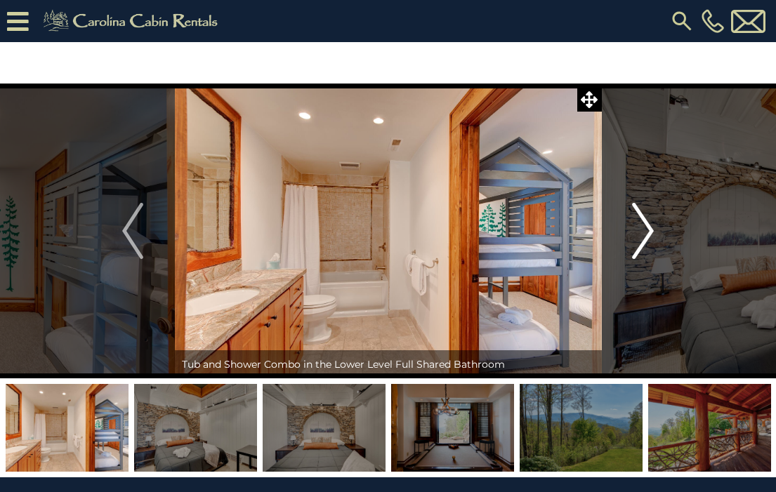
click at [648, 234] on img "Next" at bounding box center [643, 231] width 21 height 56
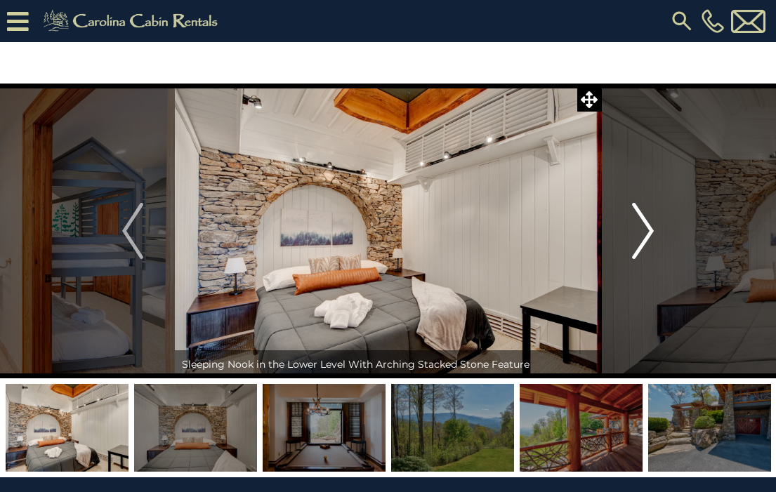
click at [648, 234] on img "Next" at bounding box center [643, 231] width 21 height 56
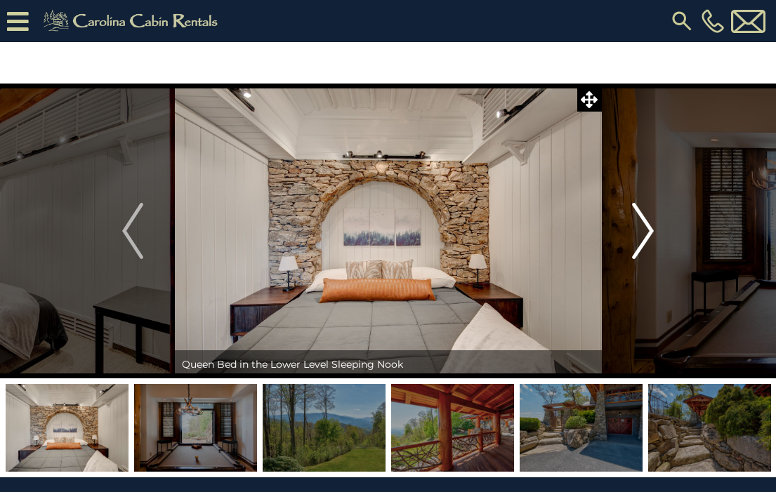
click at [648, 234] on img "Next" at bounding box center [643, 231] width 21 height 56
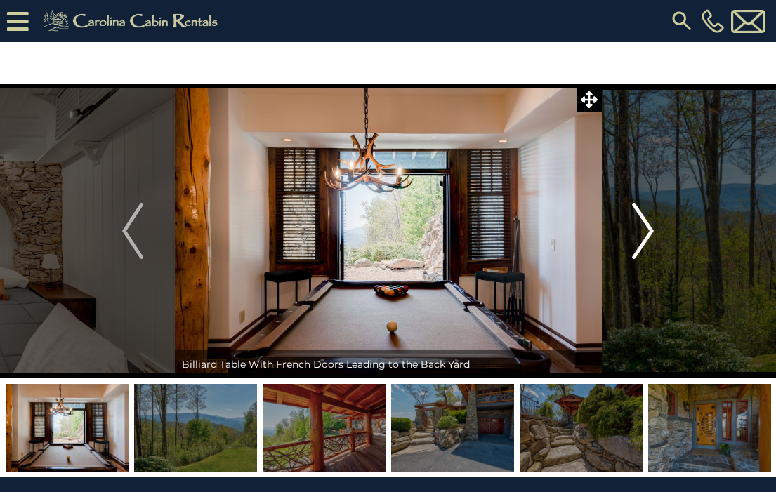
click at [648, 234] on img "Next" at bounding box center [643, 231] width 21 height 56
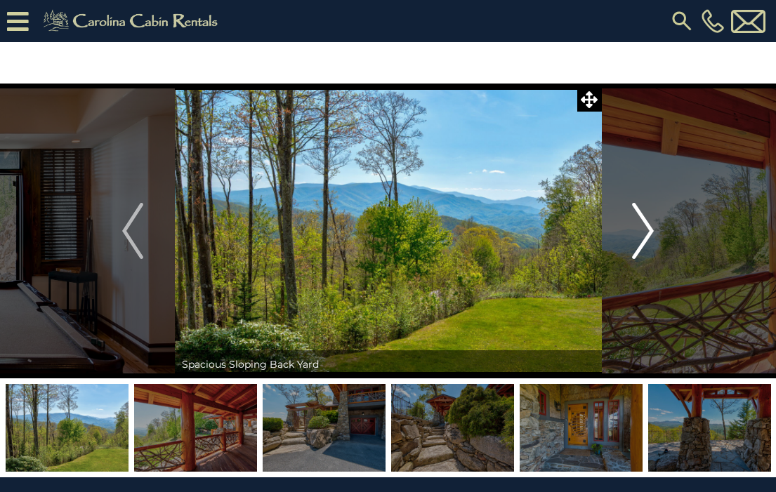
click at [648, 234] on img "Next" at bounding box center [643, 231] width 21 height 56
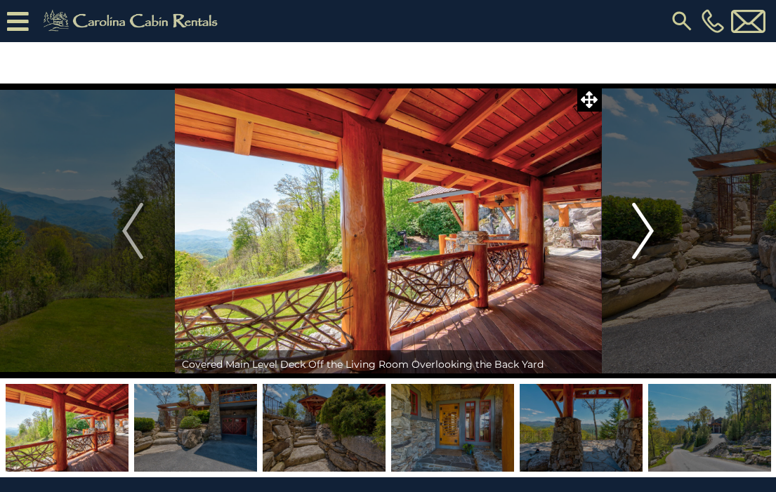
click at [648, 234] on img "Next" at bounding box center [643, 231] width 21 height 56
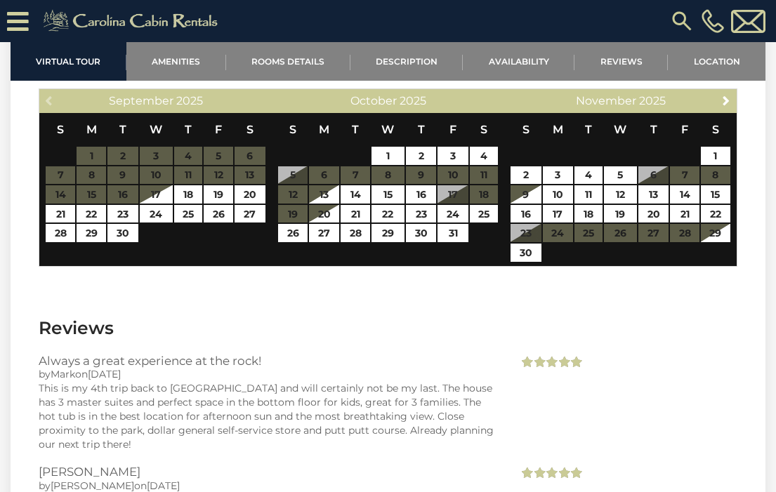
scroll to position [3913, 0]
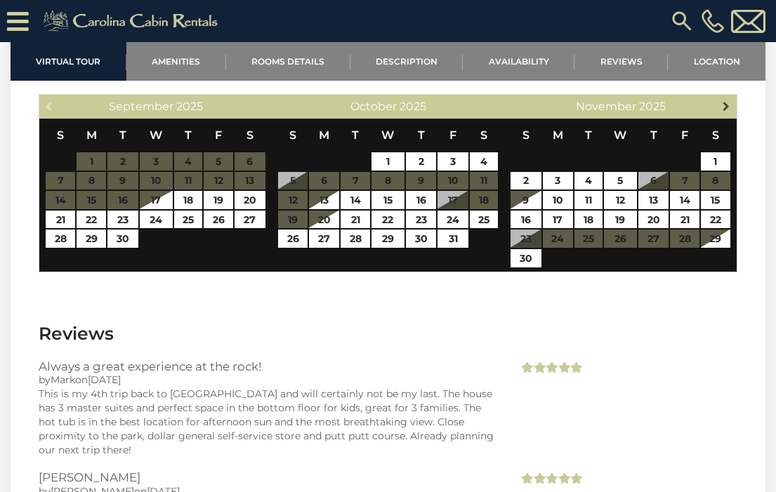
click at [724, 100] on span "Next" at bounding box center [725, 105] width 11 height 11
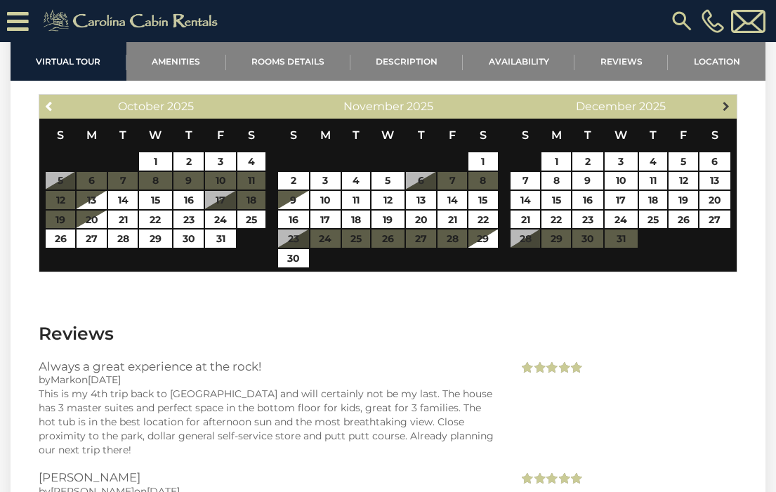
click at [724, 100] on span "Next" at bounding box center [725, 105] width 11 height 11
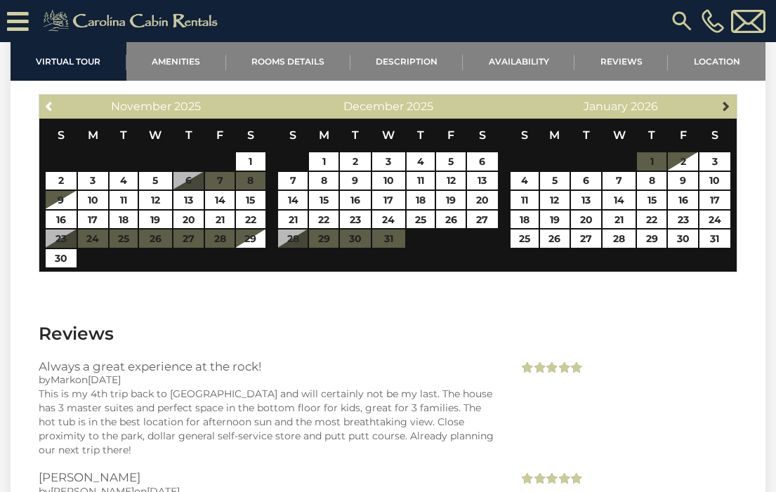
click at [724, 100] on span "Next" at bounding box center [725, 105] width 11 height 11
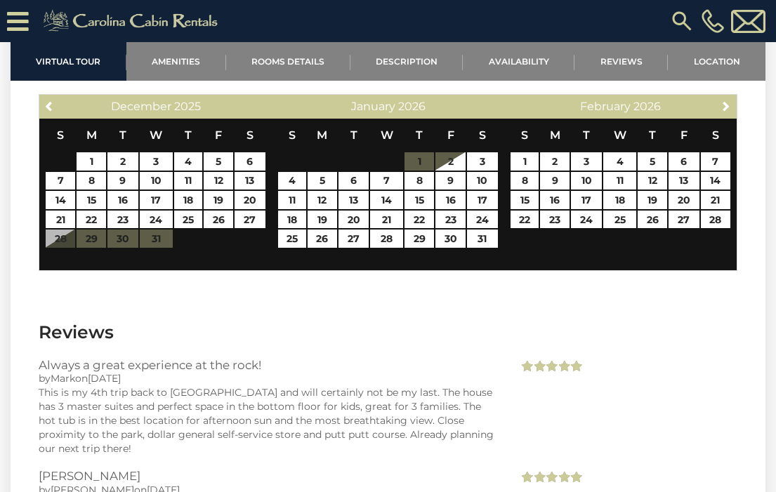
click at [724, 100] on span "Next" at bounding box center [725, 105] width 11 height 11
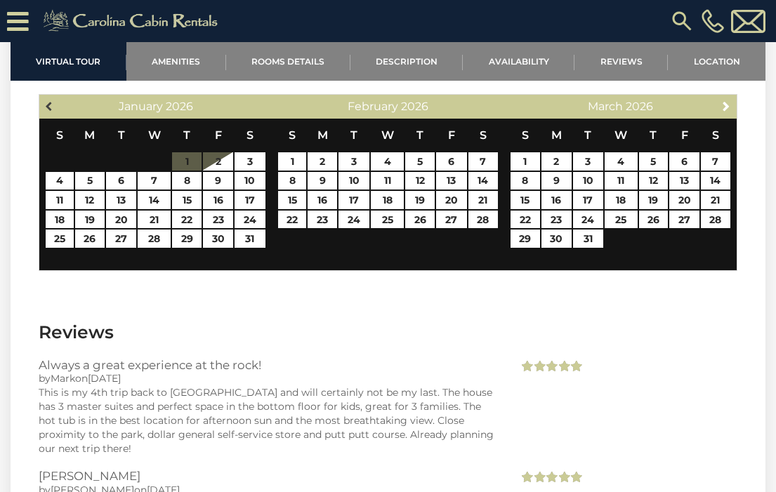
click at [48, 100] on span "Previous" at bounding box center [49, 105] width 11 height 11
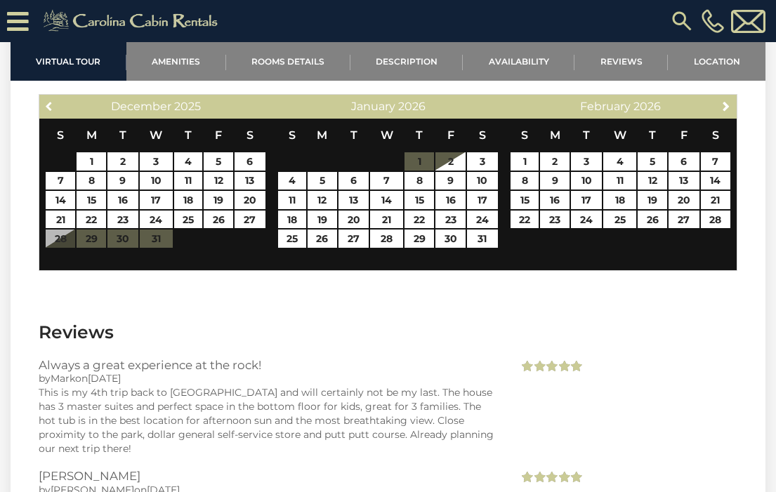
click at [48, 100] on span "Previous" at bounding box center [49, 105] width 11 height 11
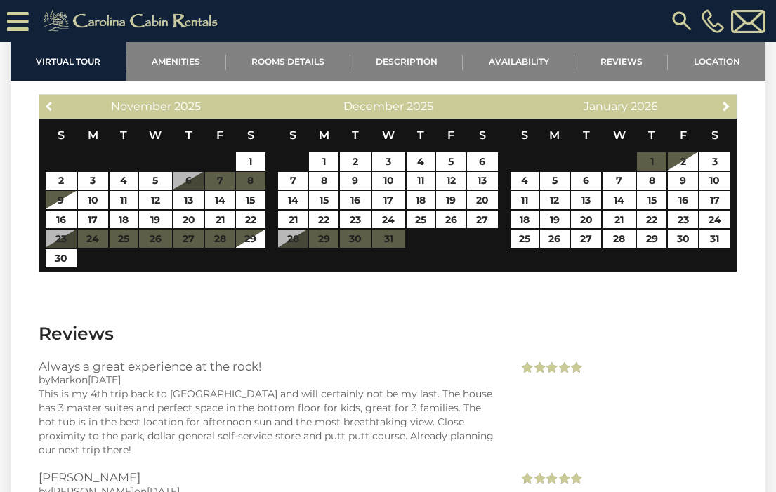
click at [48, 100] on span "Previous" at bounding box center [49, 105] width 11 height 11
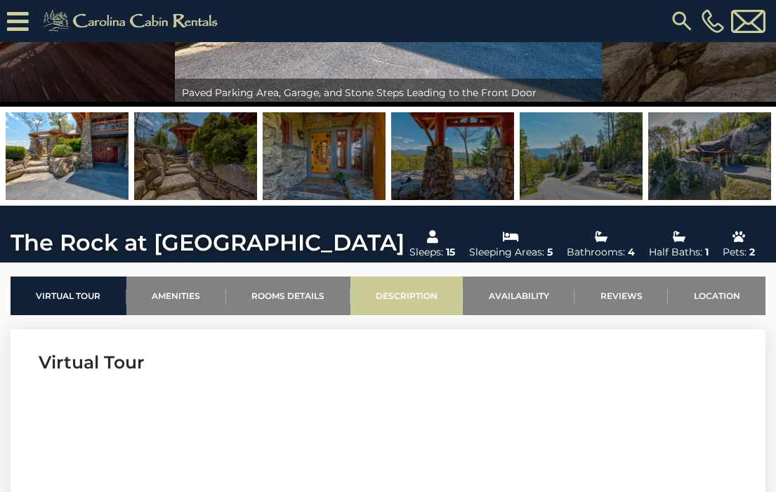
scroll to position [226, 0]
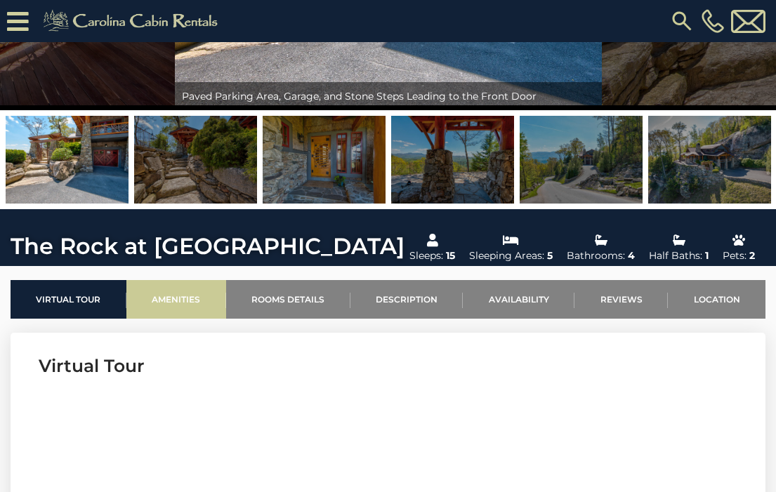
click at [177, 300] on link "Amenities" at bounding box center [176, 299] width 100 height 39
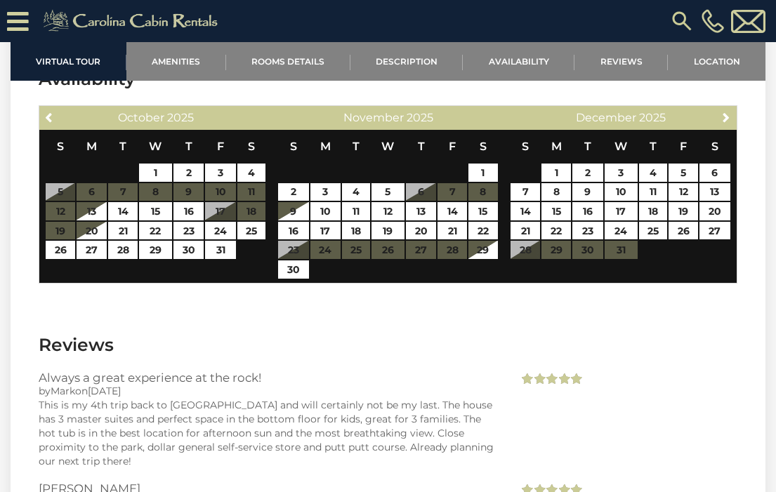
scroll to position [3903, 0]
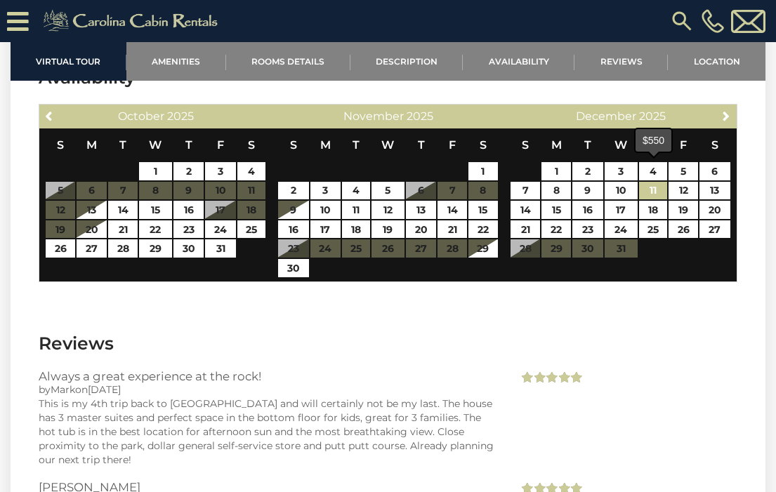
click at [655, 182] on link "11" at bounding box center [653, 191] width 28 height 18
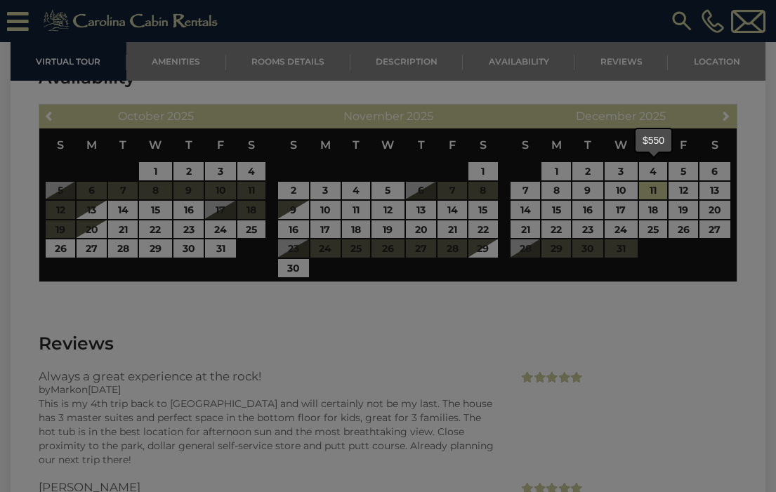
type input "**********"
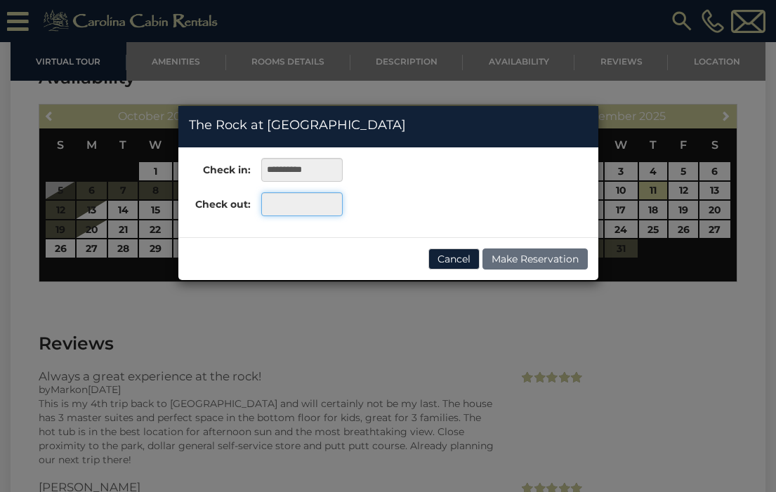
click at [305, 202] on input "text" at bounding box center [301, 204] width 81 height 24
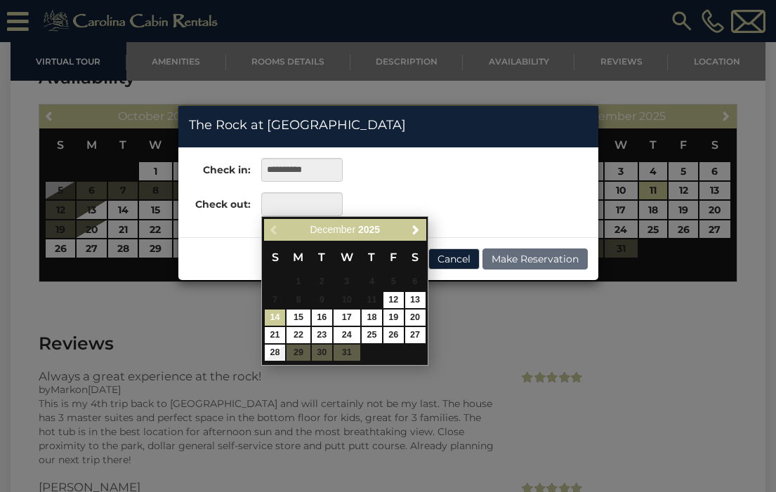
click at [277, 315] on link "14" at bounding box center [275, 318] width 20 height 16
type input "**********"
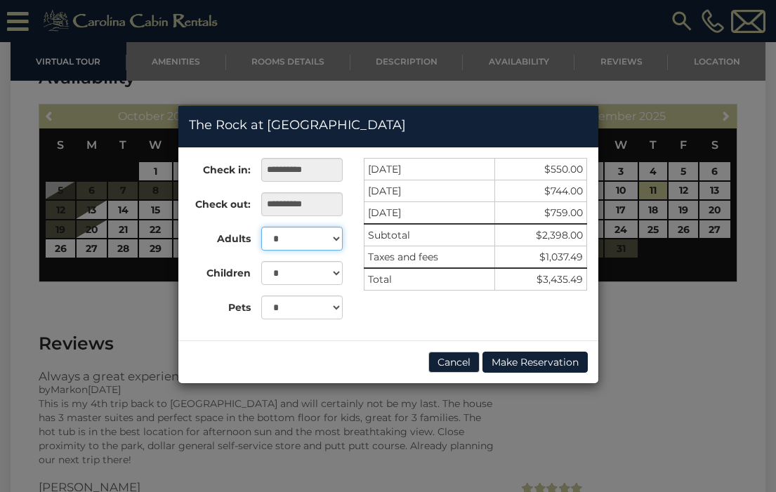
select select "*"
click at [451, 360] on button "Cancel" at bounding box center [453, 362] width 51 height 21
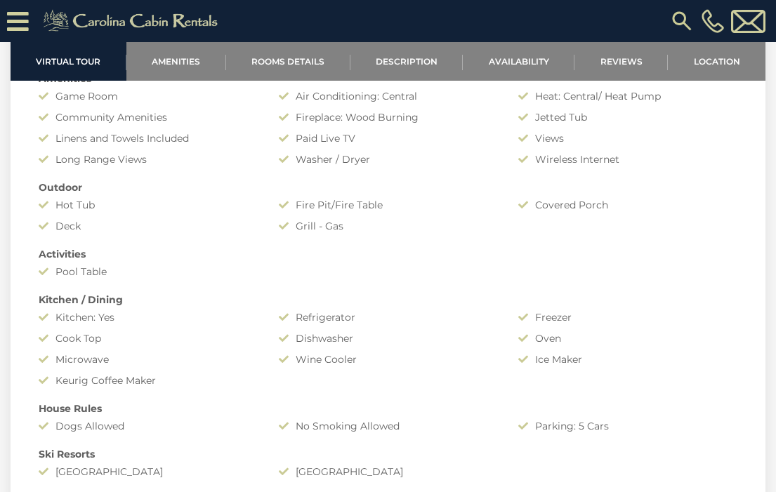
scroll to position [973, 0]
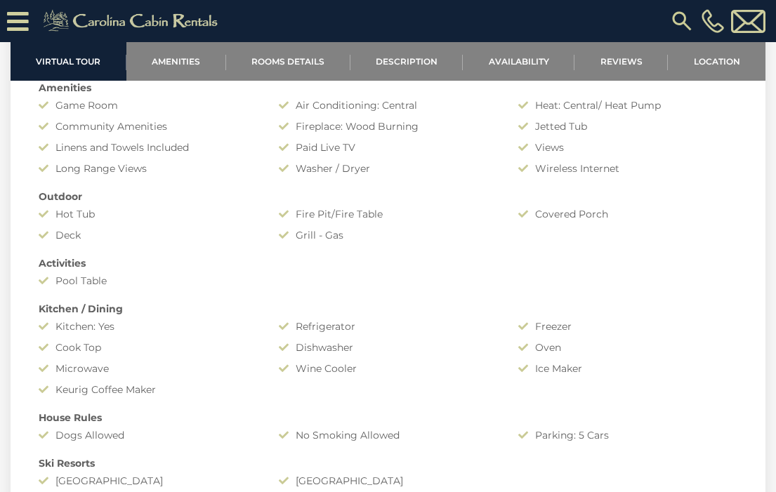
click at [126, 37] on section "[PHONE_NUMBER]" at bounding box center [388, 21] width 776 height 42
click at [67, 21] on img at bounding box center [133, 21] width 194 height 28
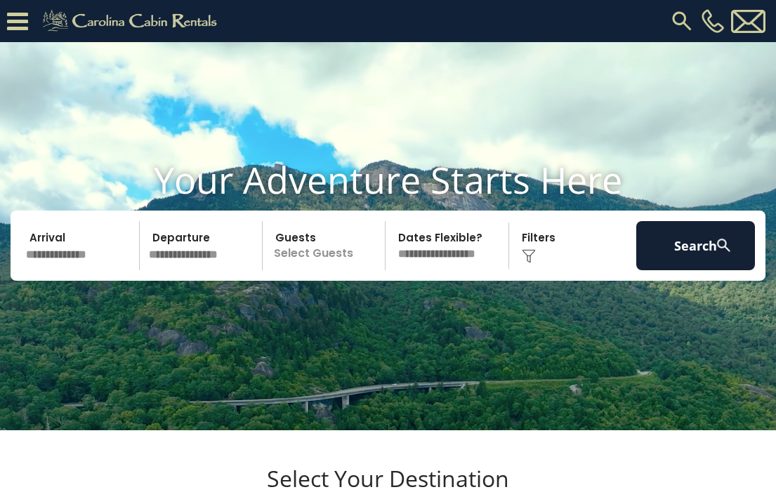
click at [685, 25] on img at bounding box center [681, 20] width 25 height 25
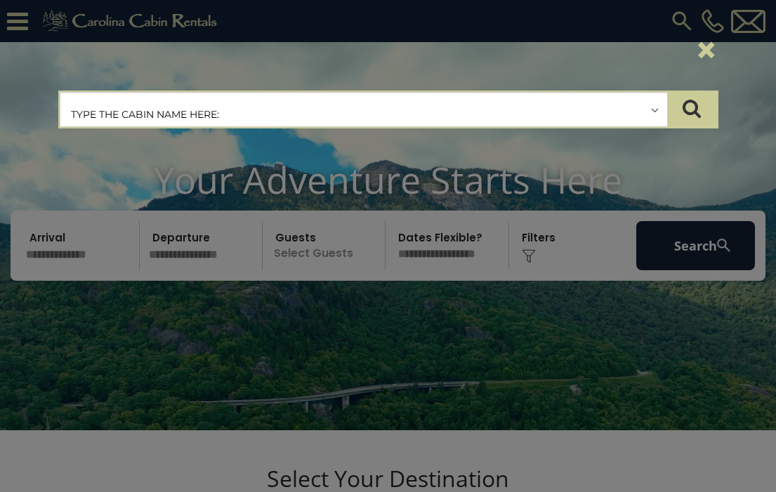
click at [321, 117] on input "text" at bounding box center [363, 110] width 607 height 35
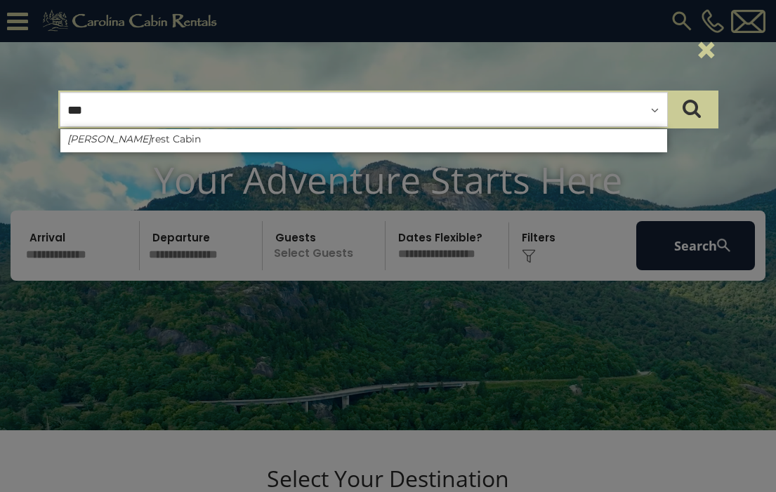
click at [705, 52] on button "×" at bounding box center [706, 49] width 24 height 39
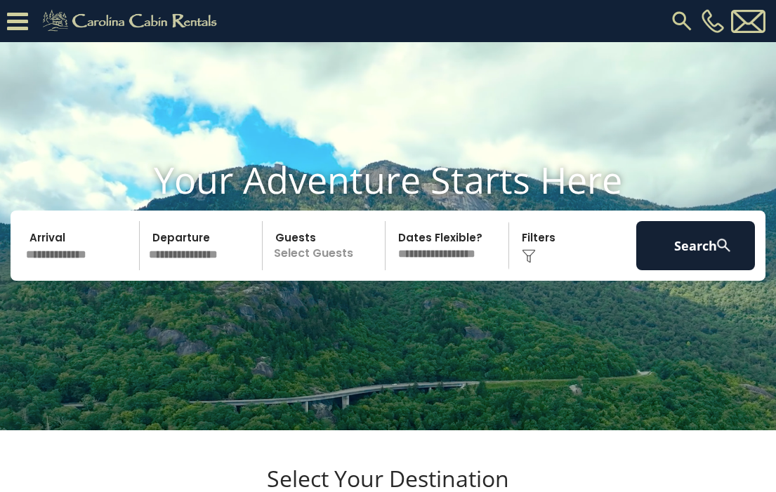
click at [682, 25] on img at bounding box center [681, 20] width 25 height 25
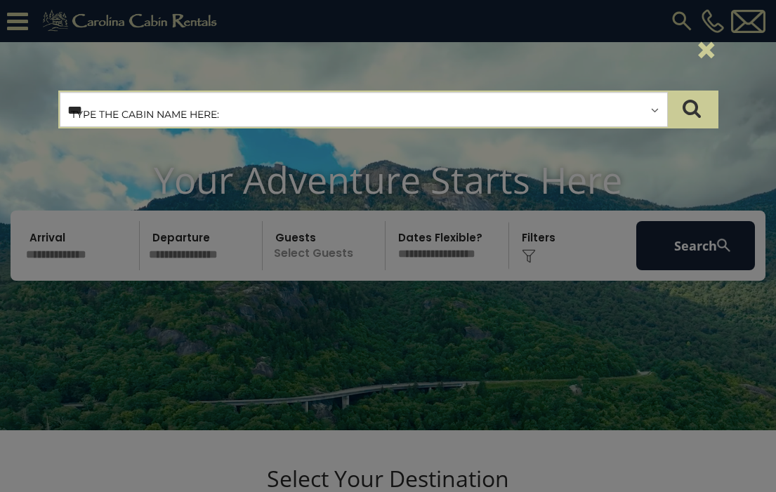
click at [422, 78] on div "×" at bounding box center [388, 50] width 681 height 59
click at [391, 99] on input "***" at bounding box center [363, 110] width 607 height 35
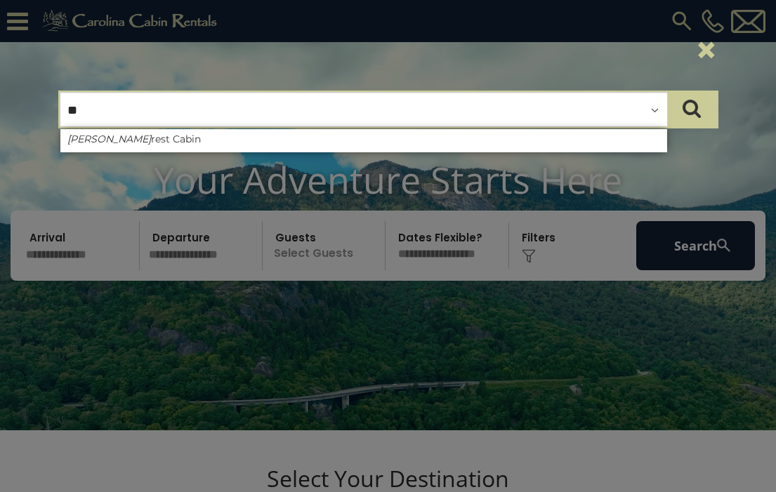
type input "*"
